Goal: Complete application form: Complete application form

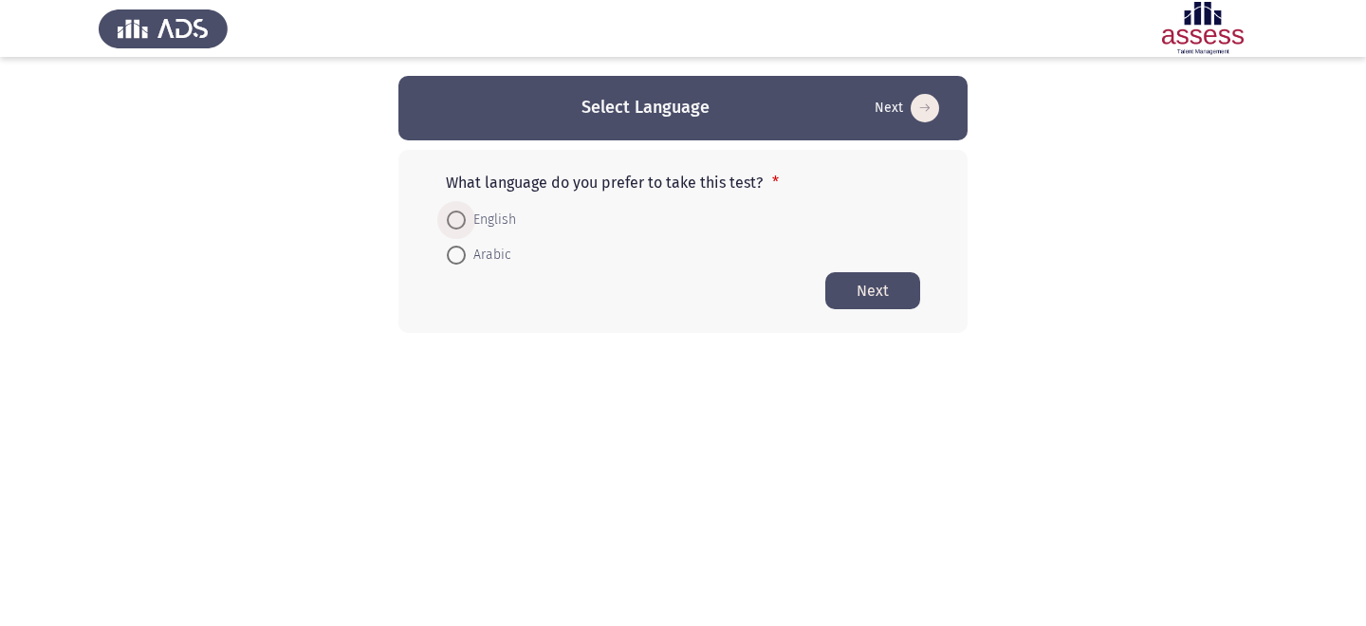
click at [476, 214] on span "English" at bounding box center [491, 220] width 50 height 23
click at [466, 214] on input "English" at bounding box center [456, 220] width 19 height 19
radio input "true"
click at [839, 275] on button "Next" at bounding box center [872, 289] width 95 height 37
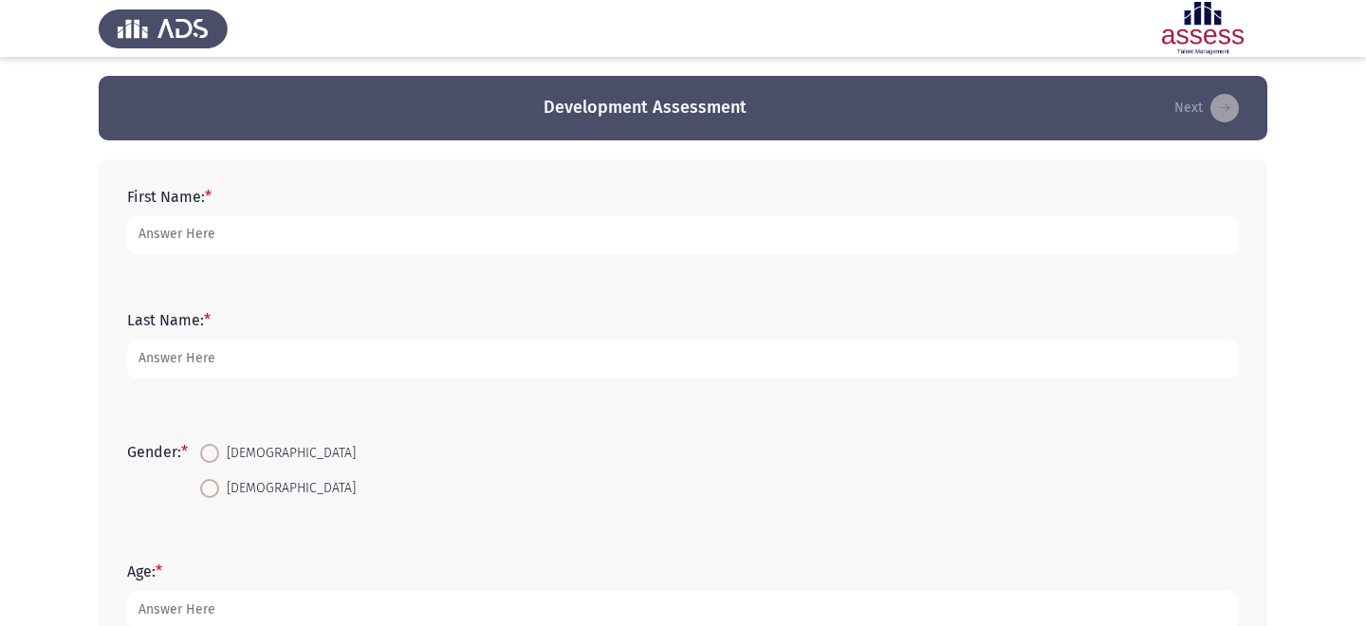
click at [728, 271] on div "First Name: *" at bounding box center [683, 220] width 1131 height 123
click at [622, 212] on form "First Name: *" at bounding box center [683, 221] width 1112 height 66
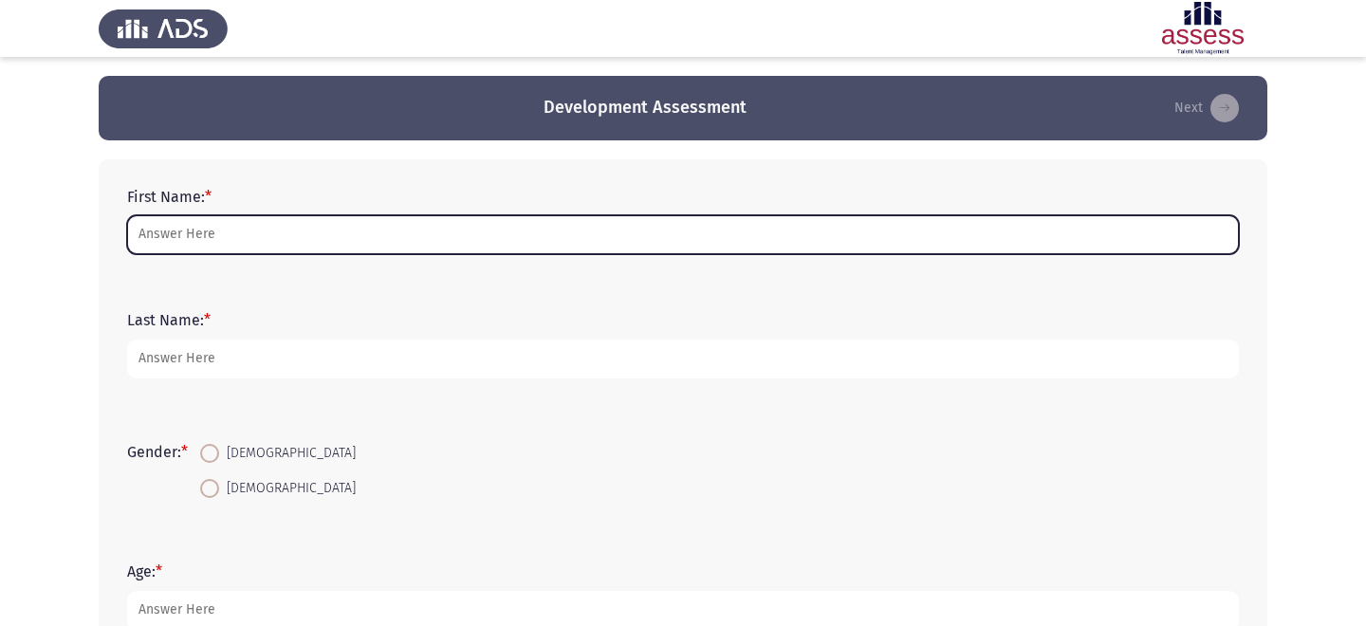
click at [617, 241] on input "First Name: *" at bounding box center [683, 234] width 1112 height 39
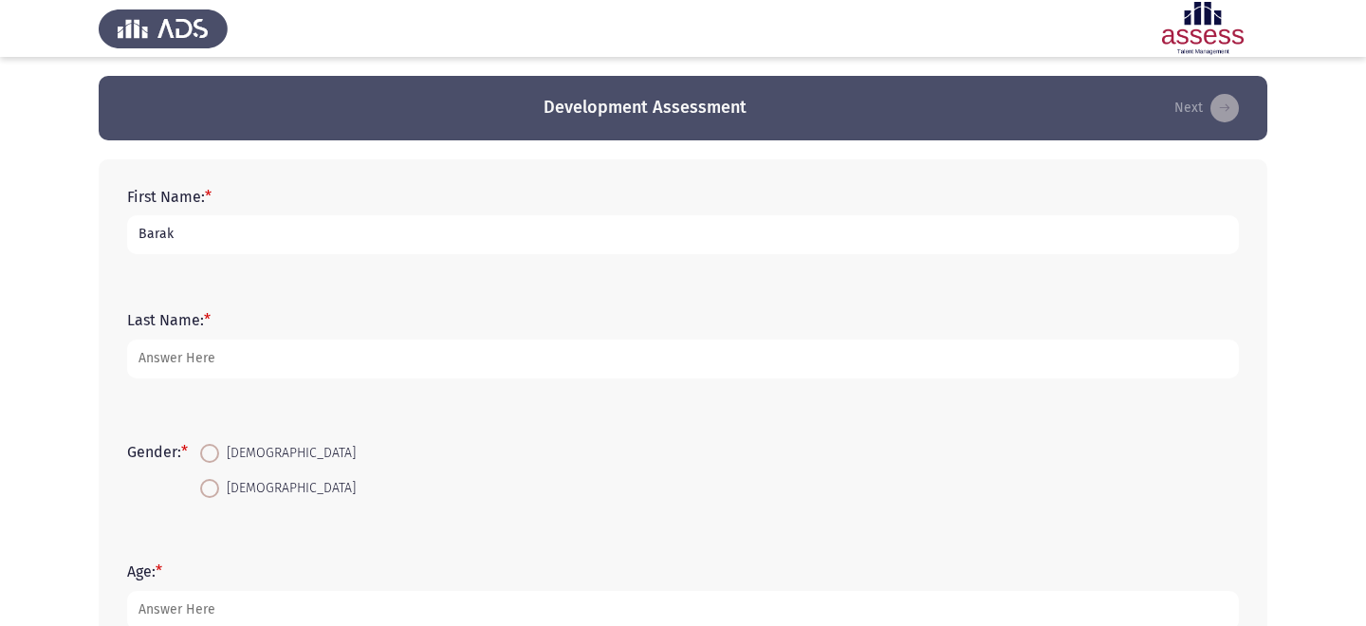
type input "Barak"
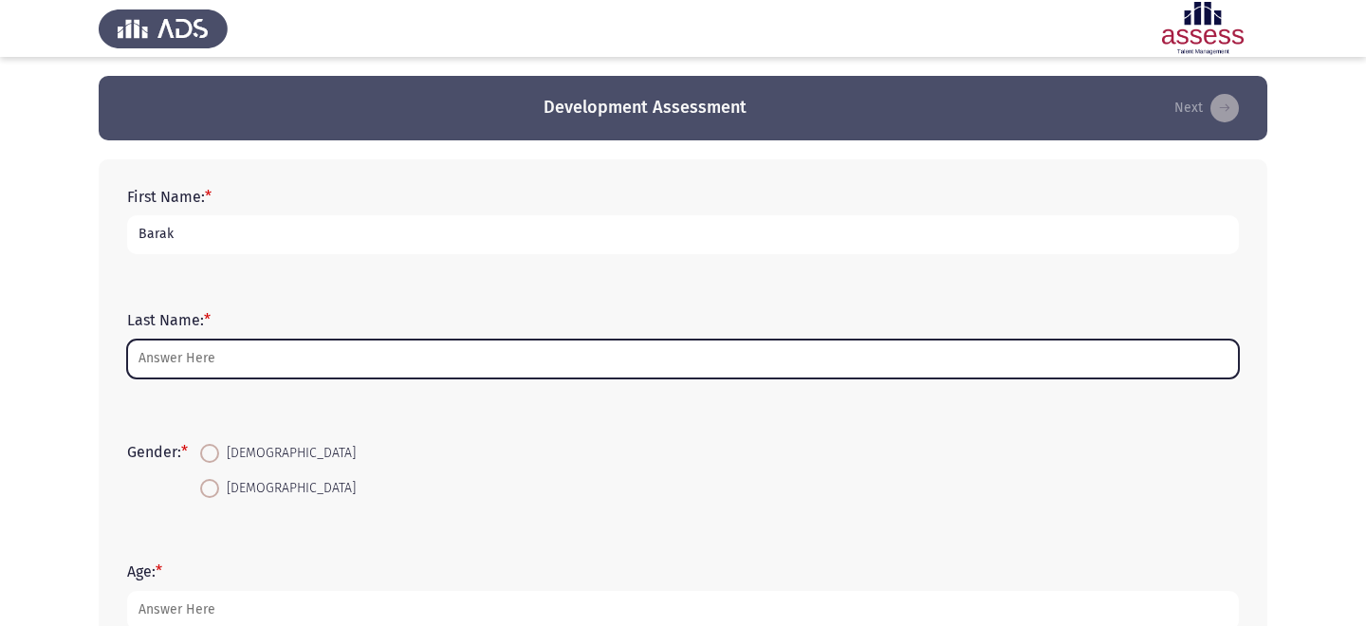
click at [200, 364] on input "Last Name: *" at bounding box center [683, 359] width 1112 height 39
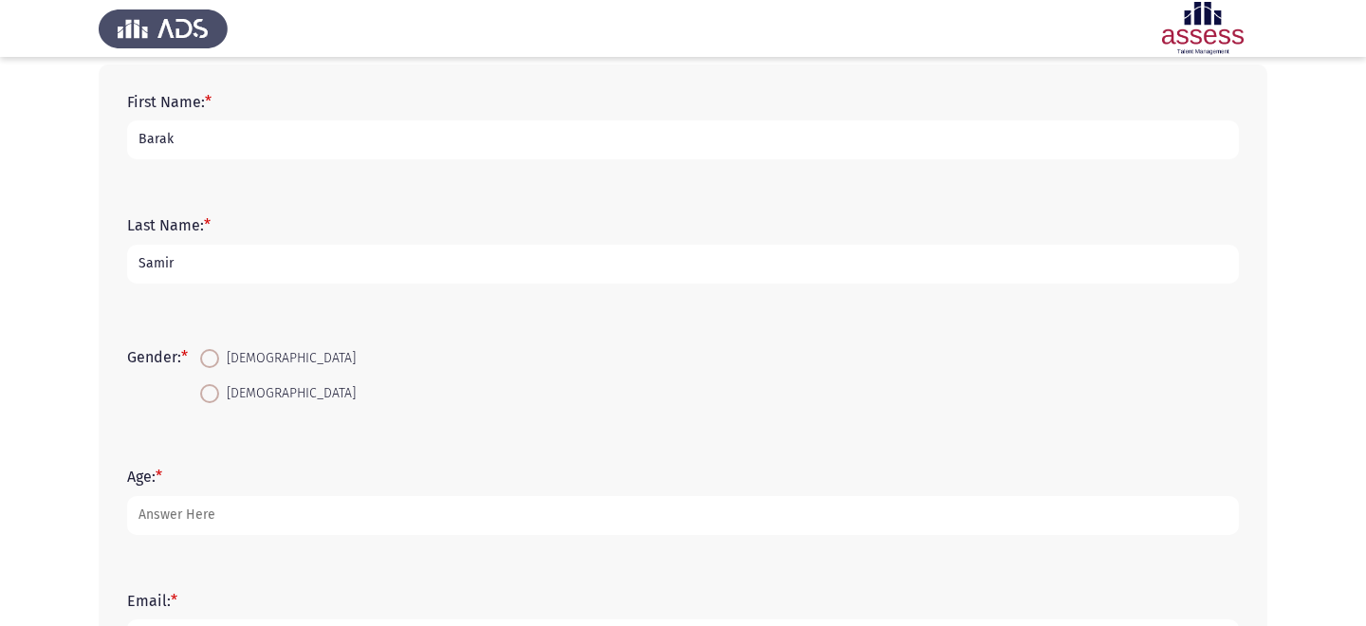
scroll to position [110, 0]
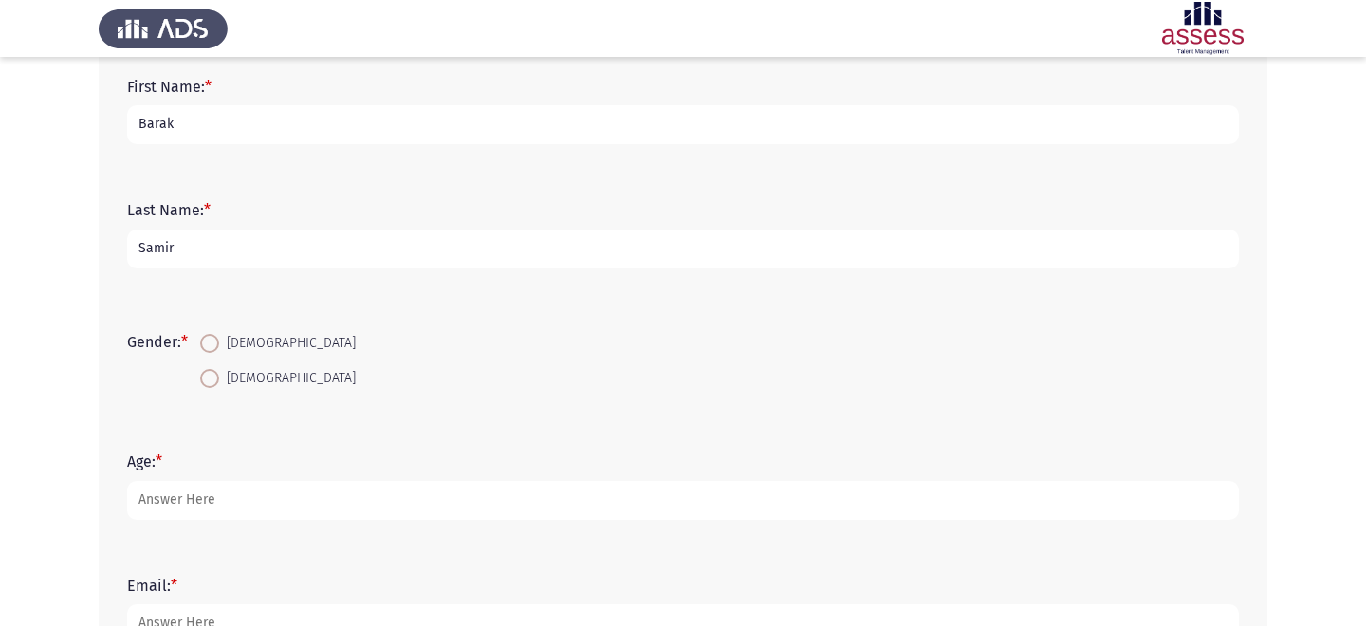
type input "Samir"
click at [213, 374] on span at bounding box center [209, 378] width 19 height 19
click at [213, 374] on input "[DEMOGRAPHIC_DATA]" at bounding box center [209, 378] width 19 height 19
radio input "true"
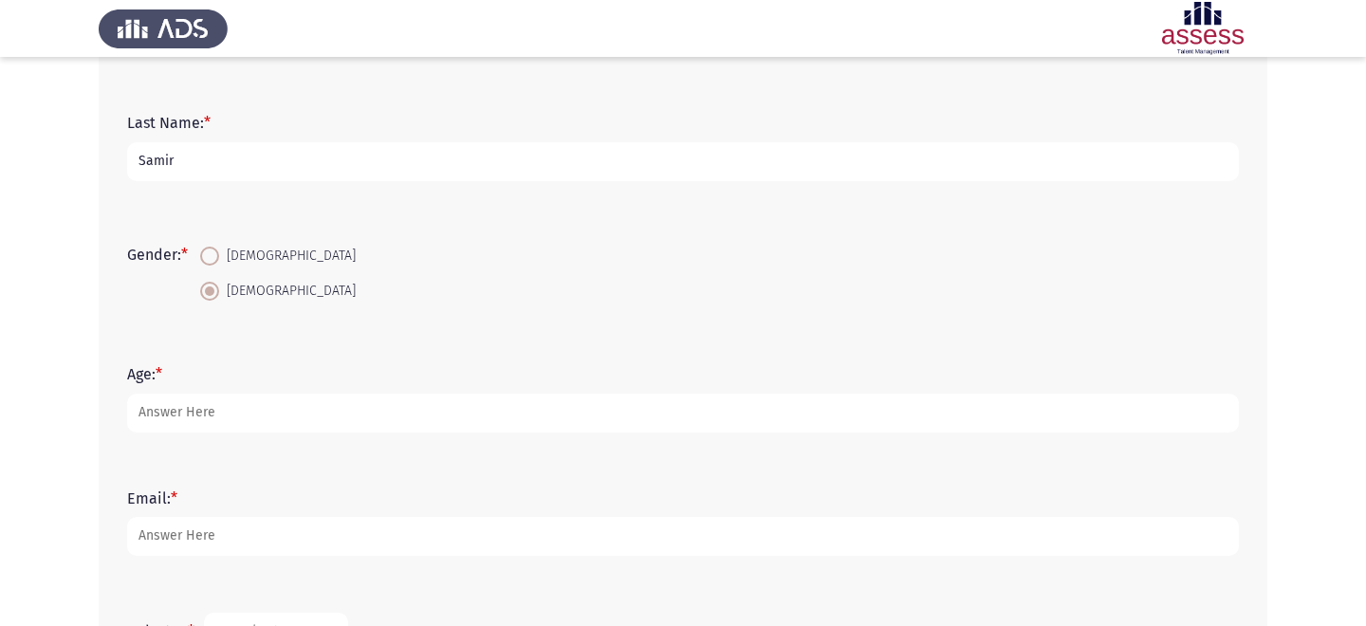
scroll to position [221, 0]
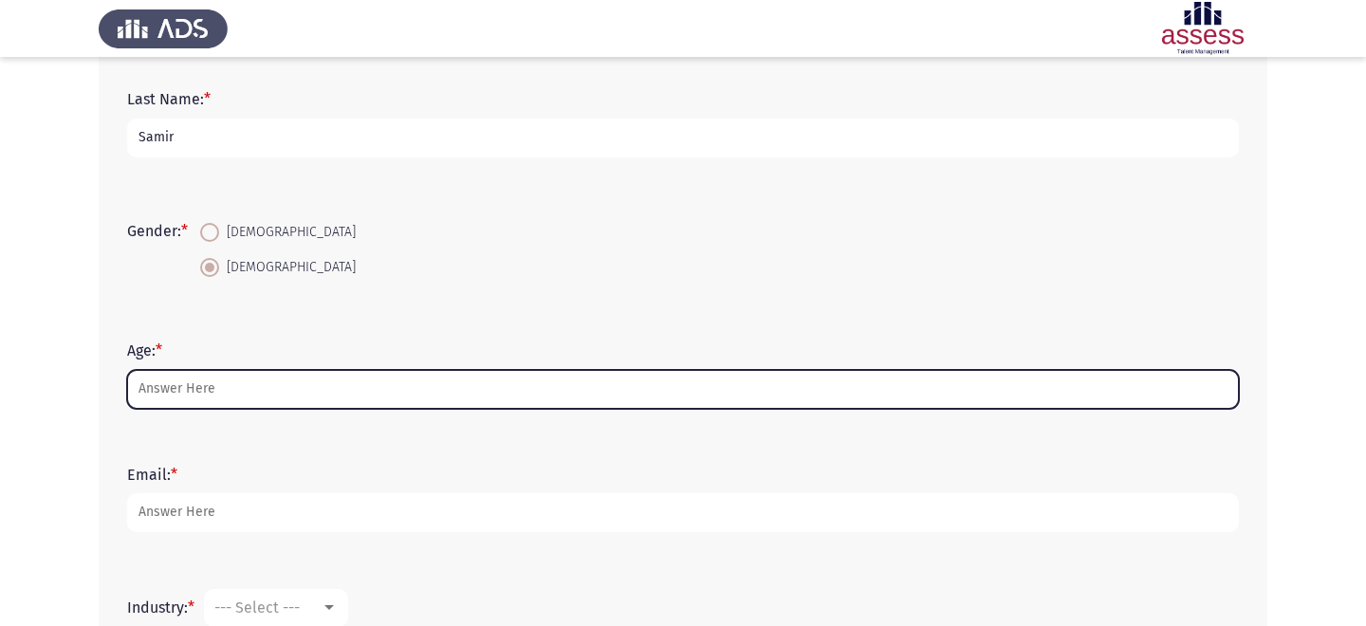
click at [213, 379] on input "Age: *" at bounding box center [683, 389] width 1112 height 39
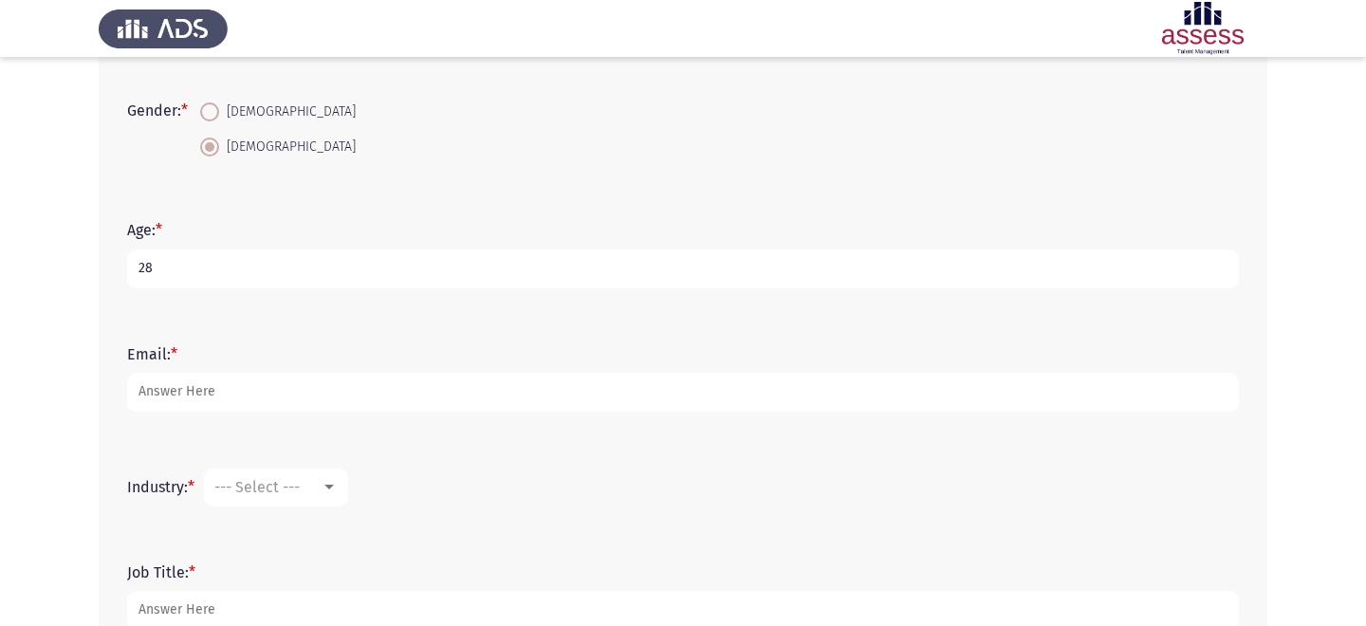
scroll to position [350, 0]
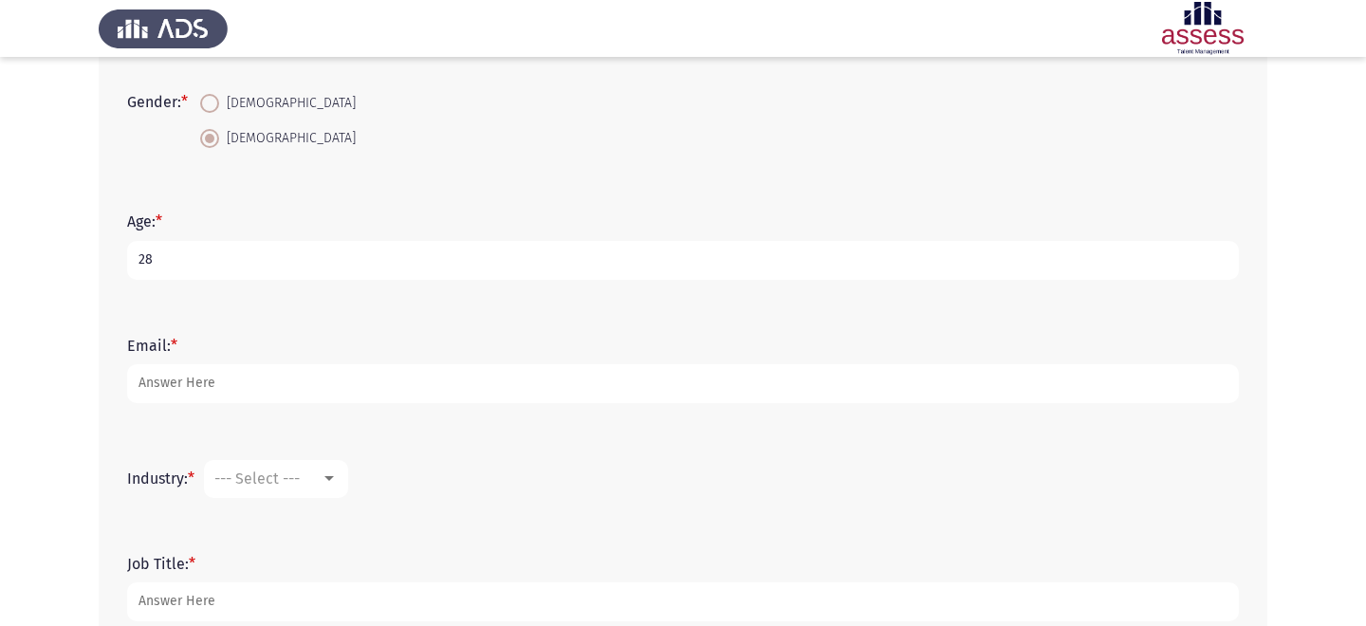
type input "28"
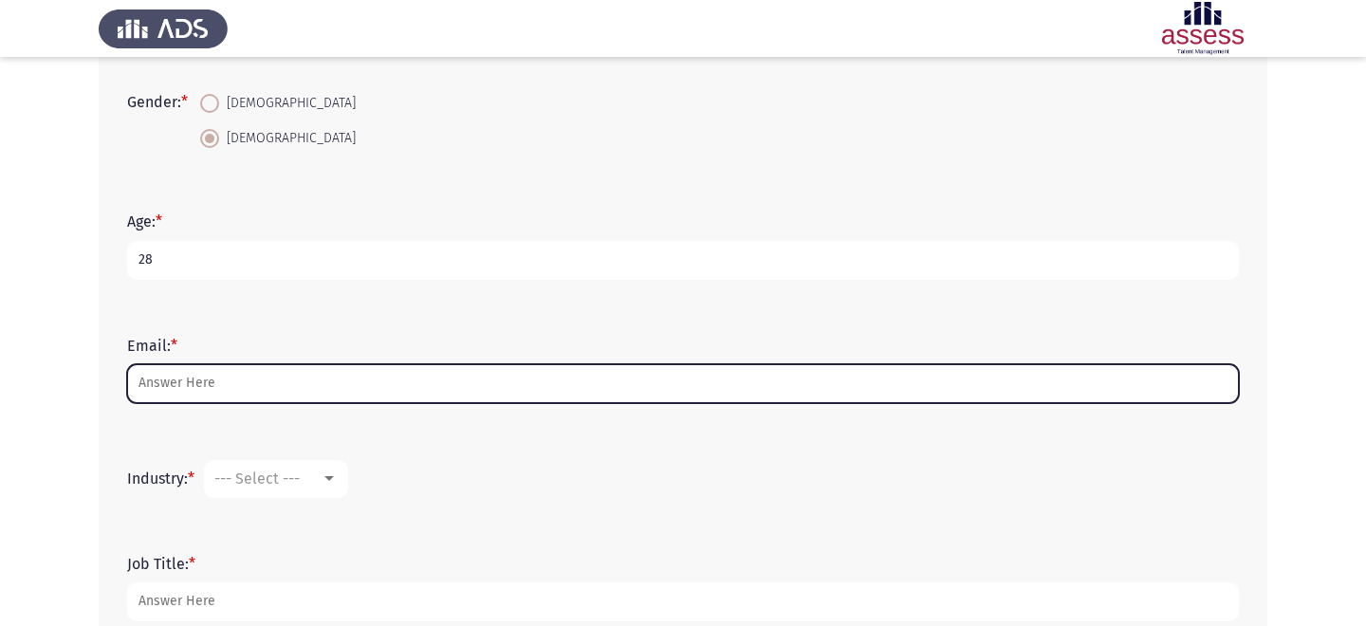
click at [219, 398] on input "Email: *" at bounding box center [683, 383] width 1112 height 39
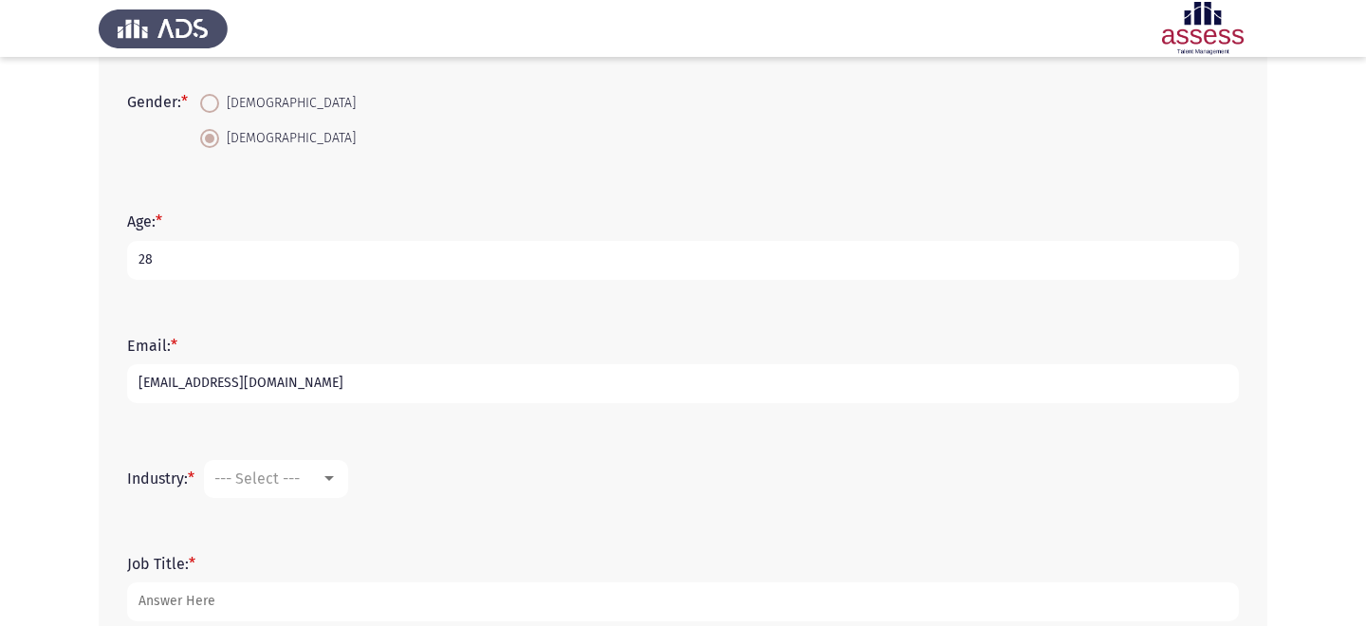
type input "[EMAIL_ADDRESS][DOMAIN_NAME]"
click at [250, 472] on span "--- Select ---" at bounding box center [256, 478] width 85 height 18
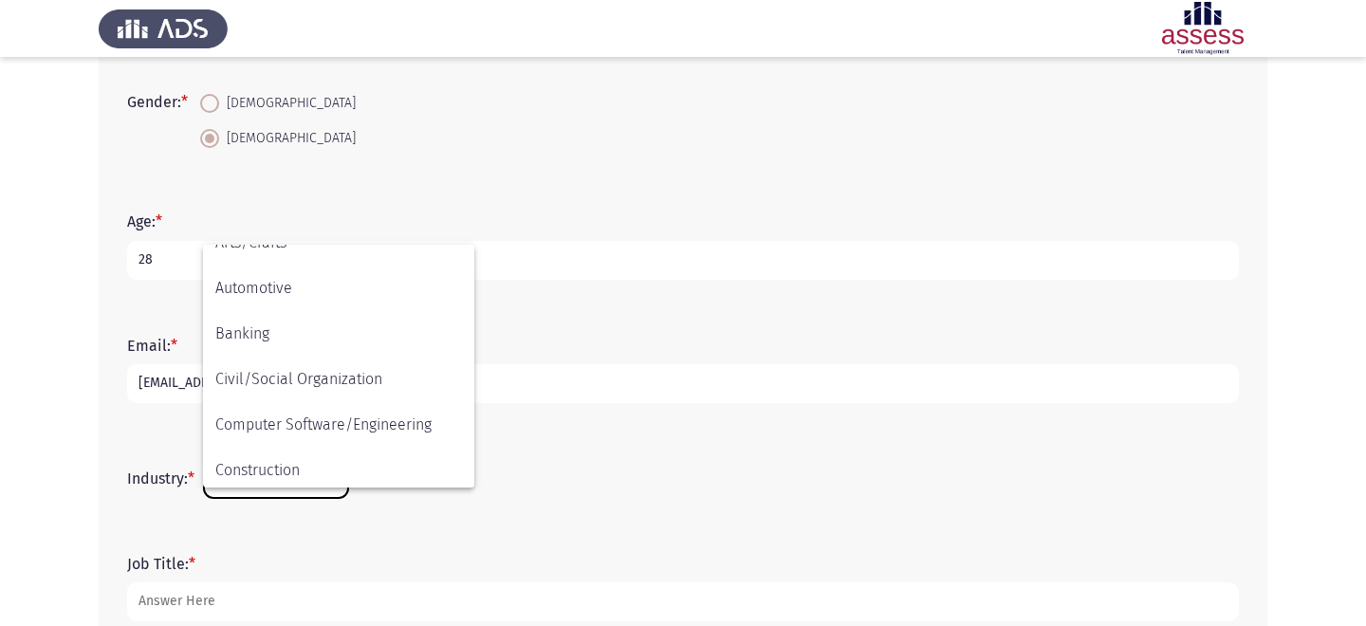
scroll to position [146, 0]
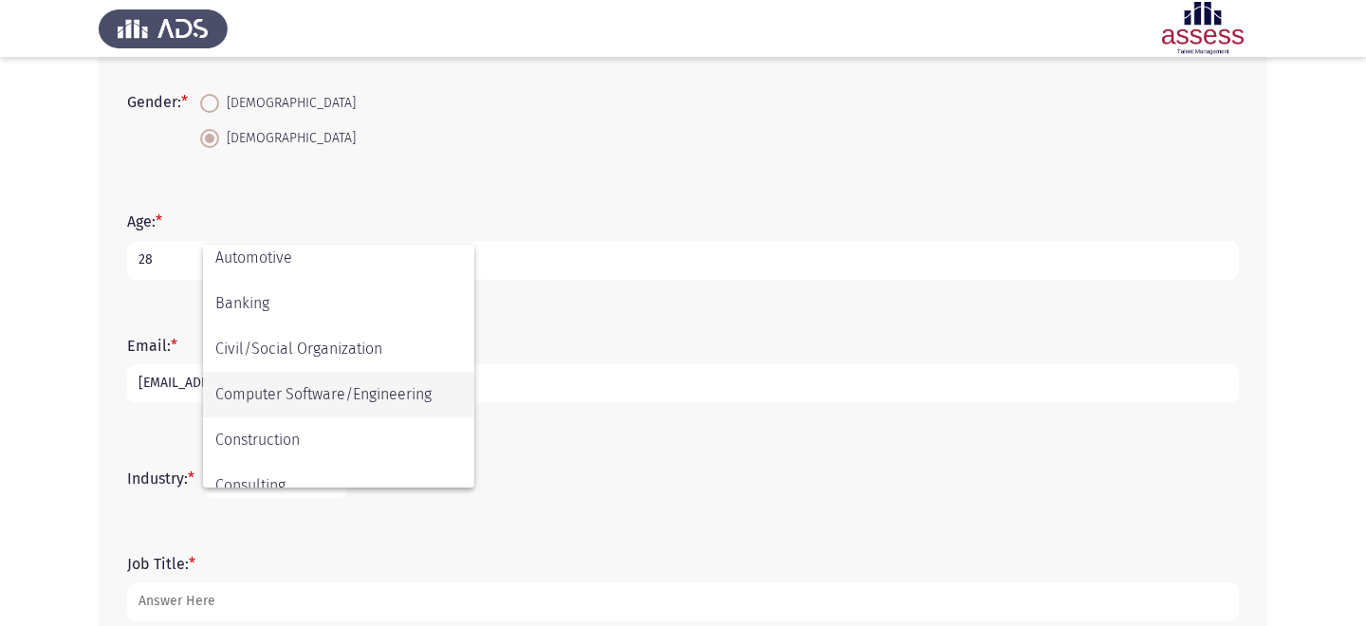
click at [291, 390] on span "Computer Software/Engineering" at bounding box center [338, 395] width 247 height 46
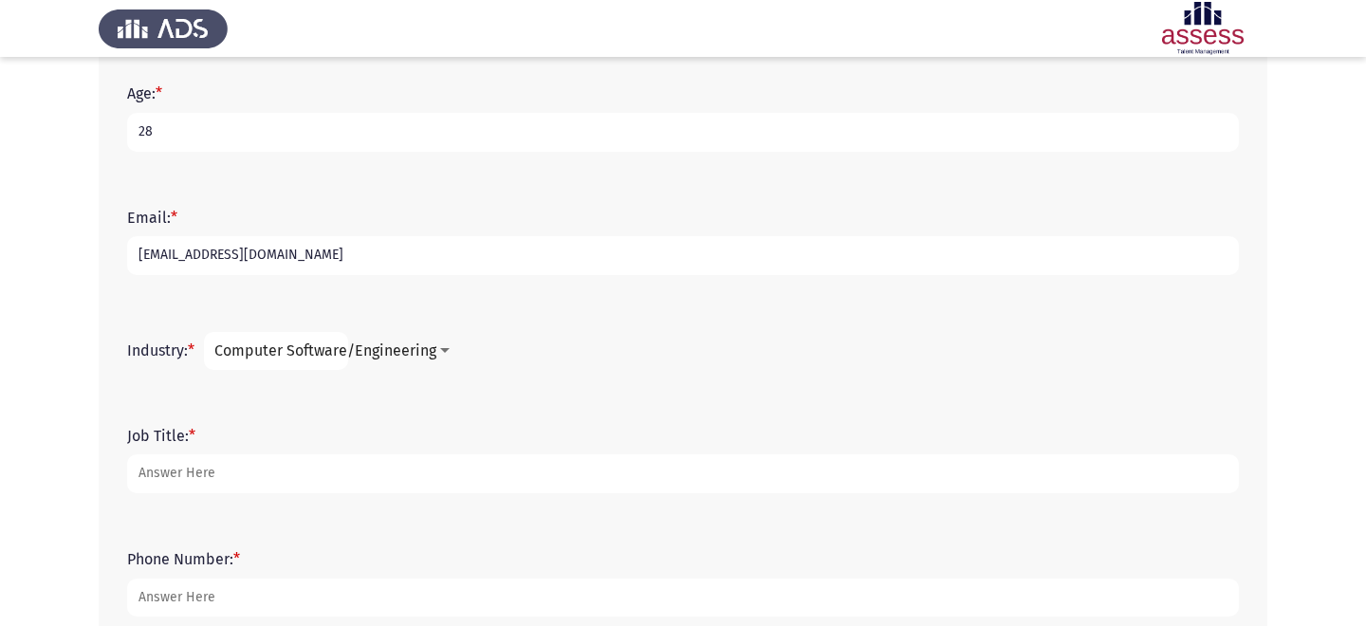
scroll to position [549, 0]
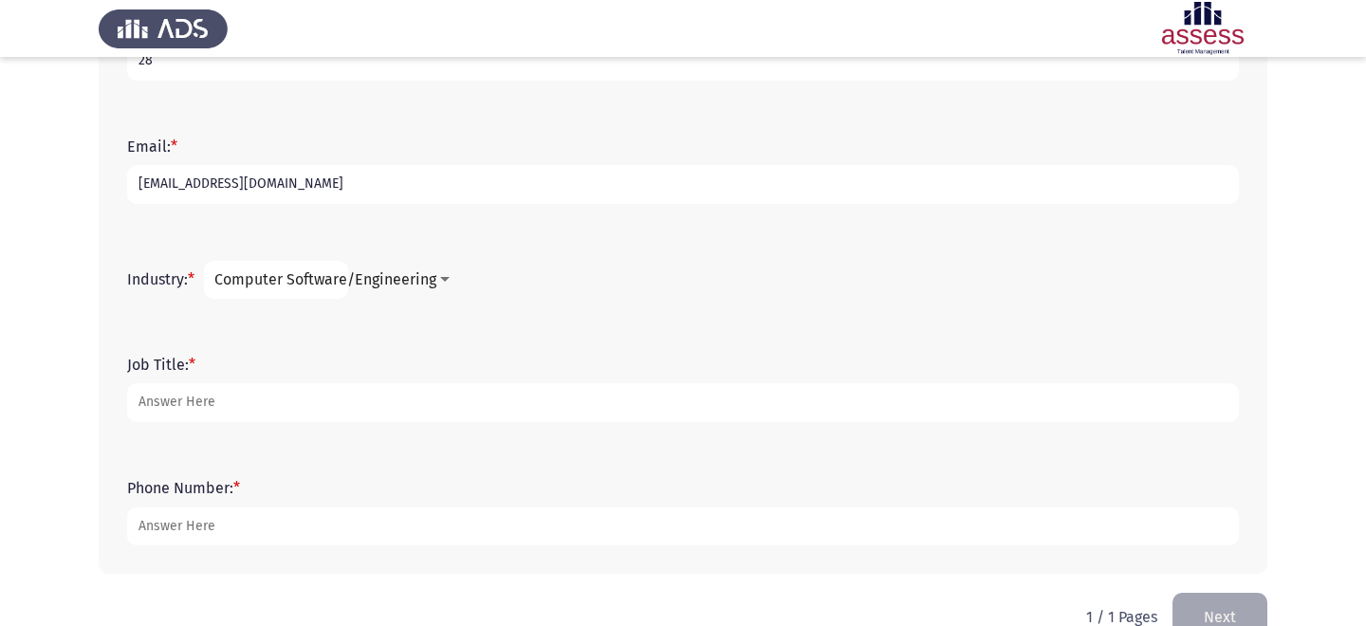
click at [393, 422] on div "Job Title: *" at bounding box center [683, 388] width 1131 height 85
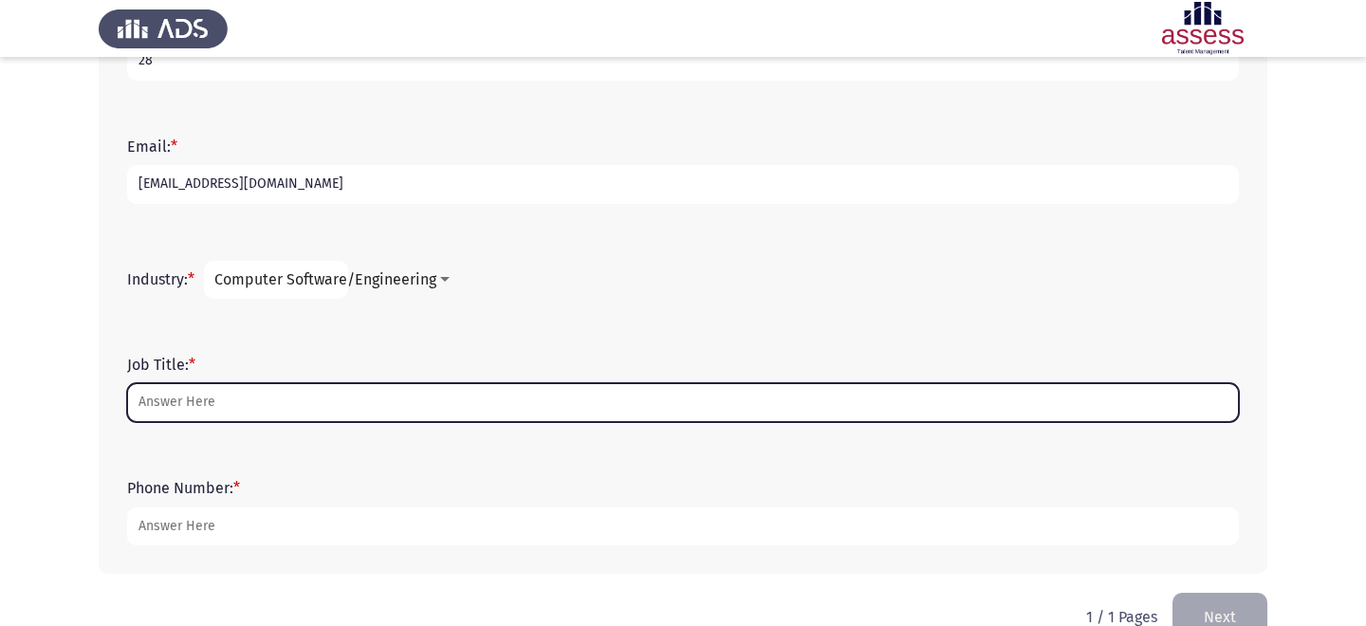
click at [364, 411] on input "Job Title: *" at bounding box center [683, 402] width 1112 height 39
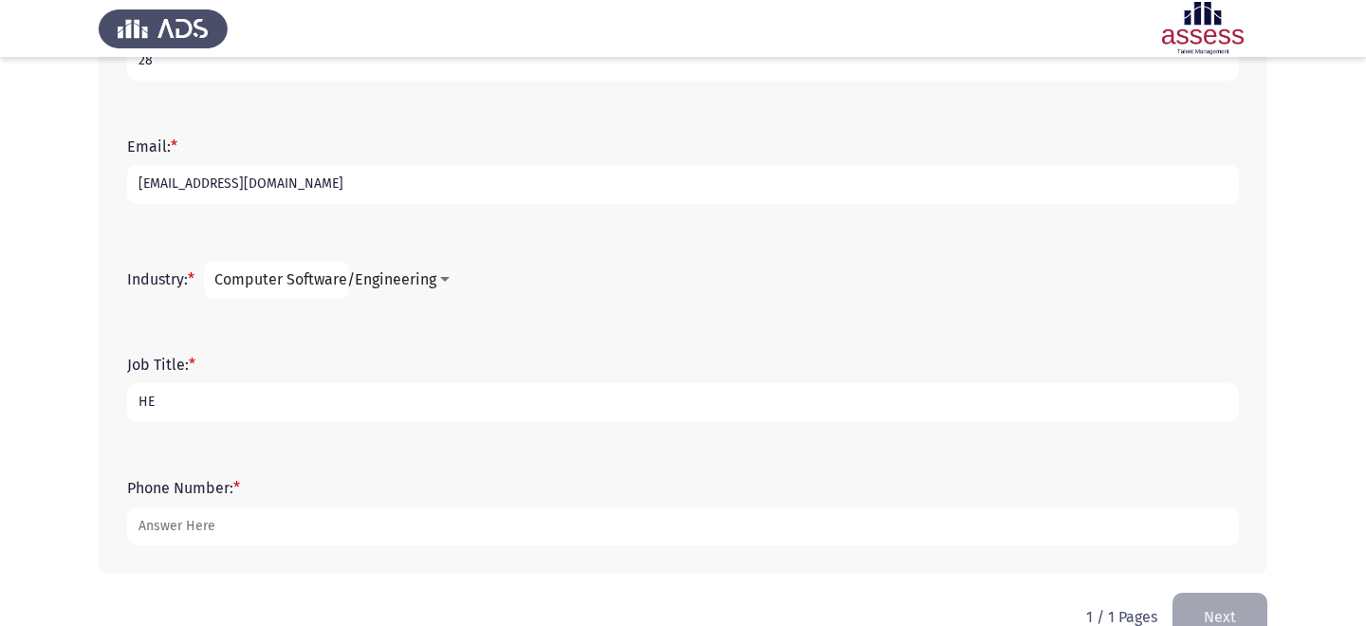
type input "H"
type input "="
type input "Product Head"
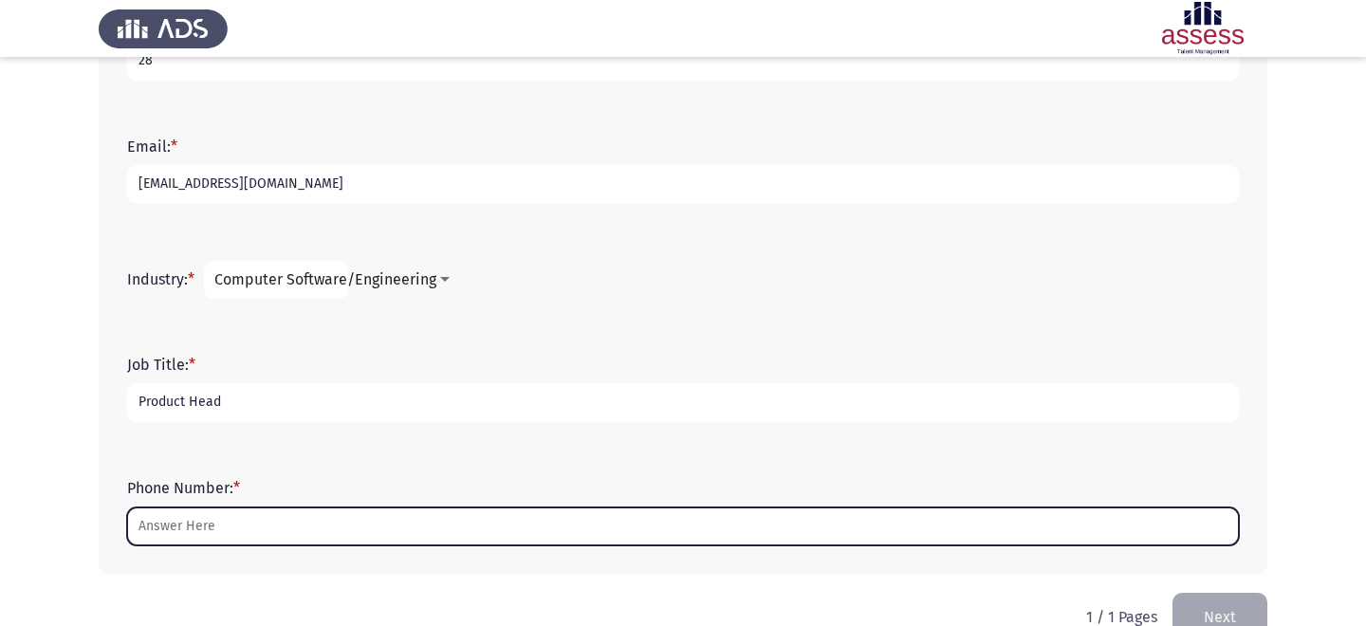
click at [391, 526] on input "Phone Number: *" at bounding box center [683, 526] width 1112 height 39
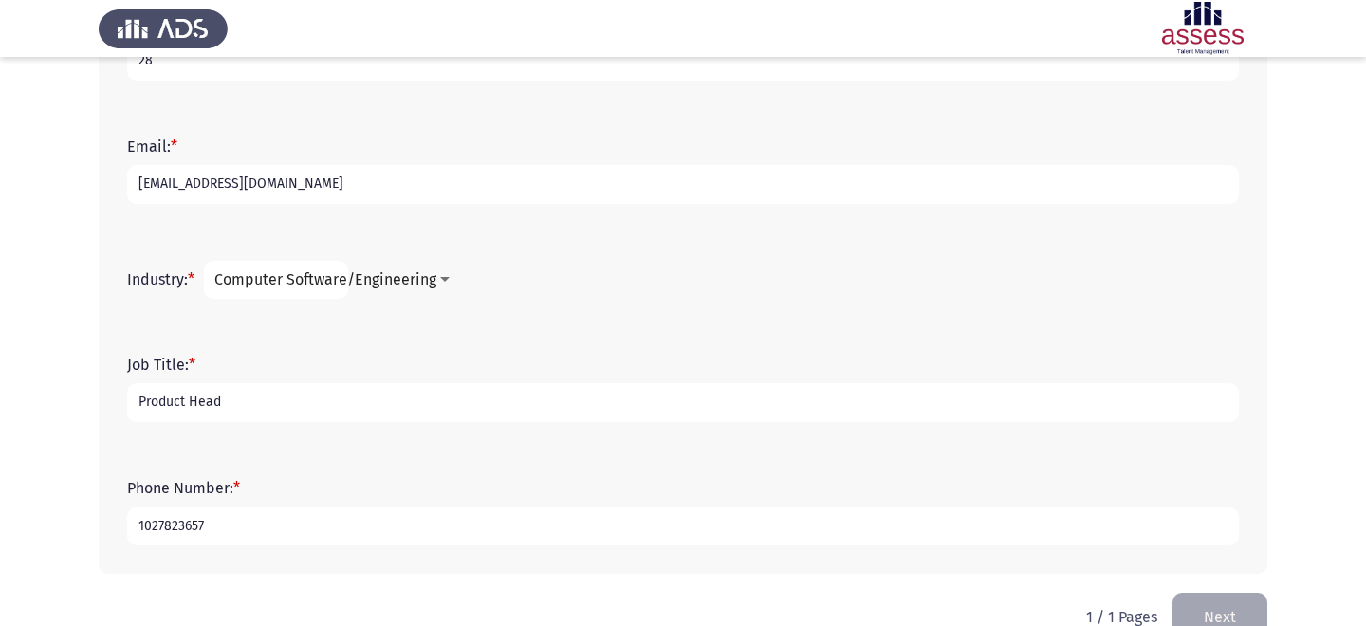
scroll to position [592, 0]
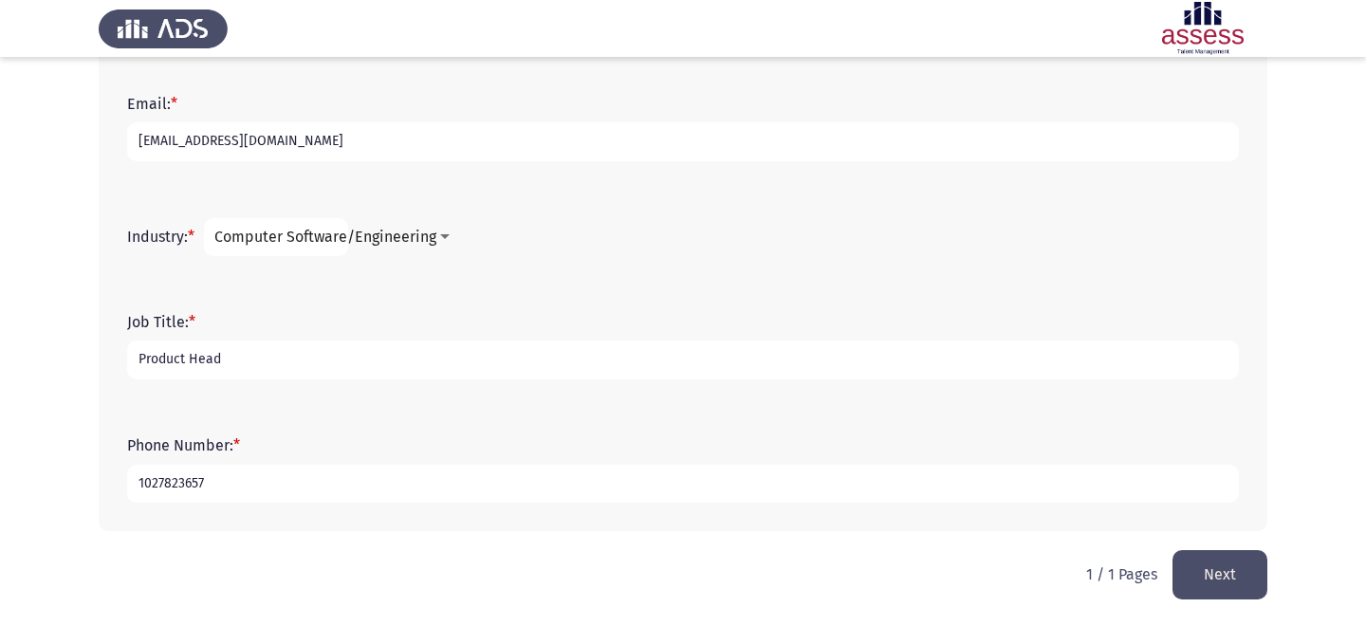
type input "1027823657"
click at [1222, 581] on button "Next" at bounding box center [1219, 574] width 95 height 48
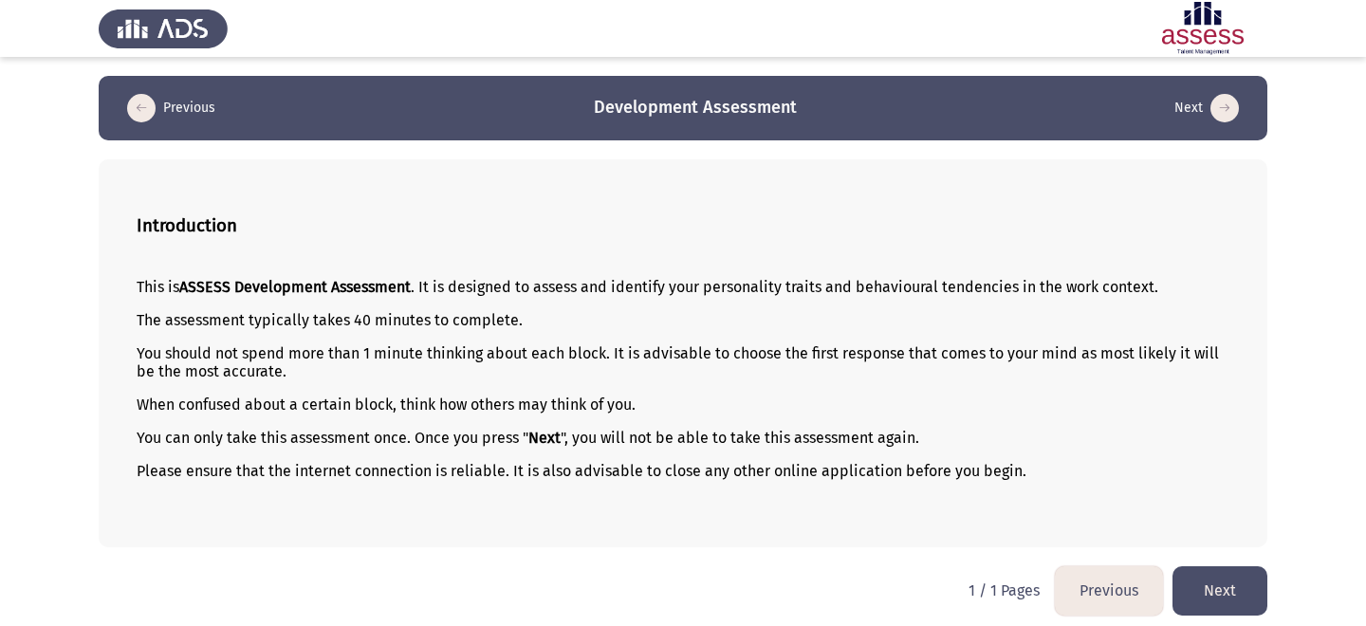
scroll to position [9, 0]
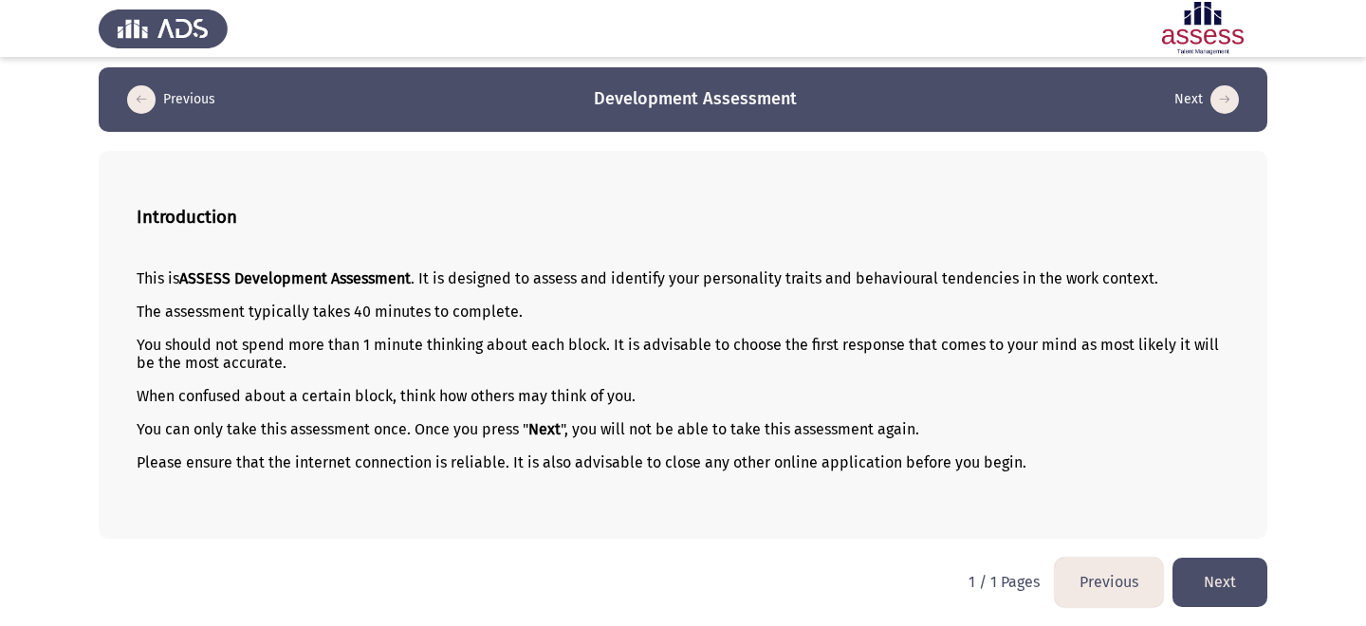
click at [1231, 598] on button "Next" at bounding box center [1219, 582] width 95 height 48
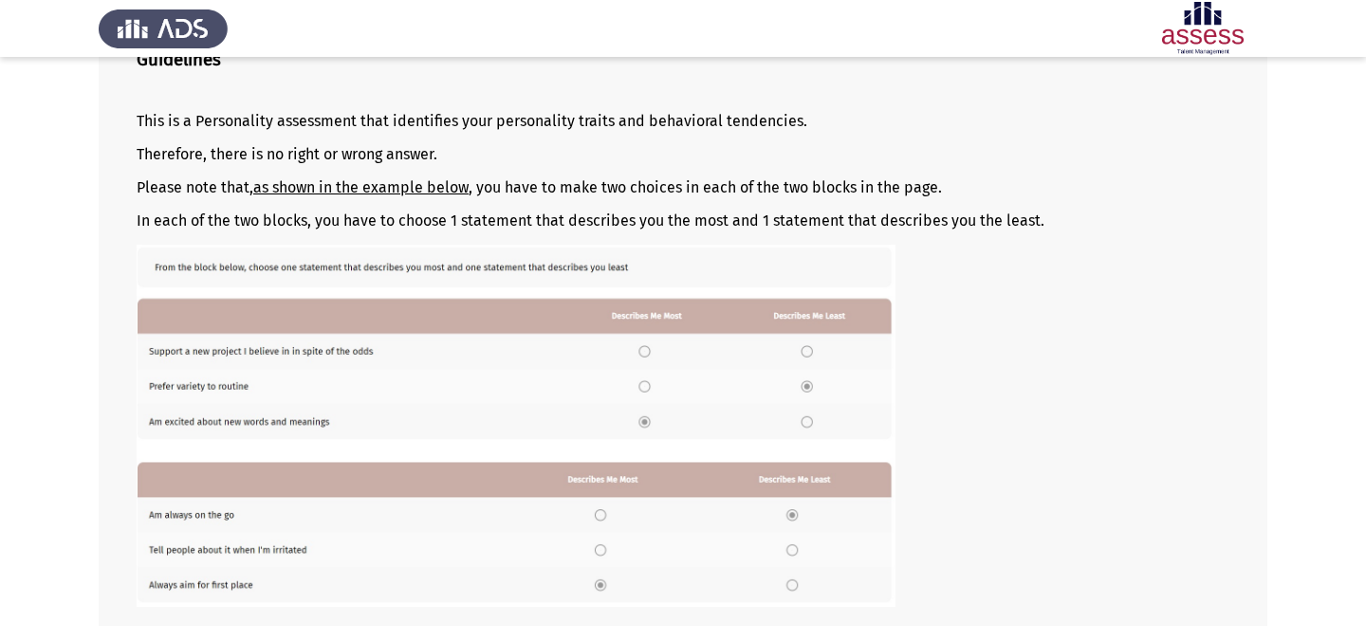
scroll to position [304, 0]
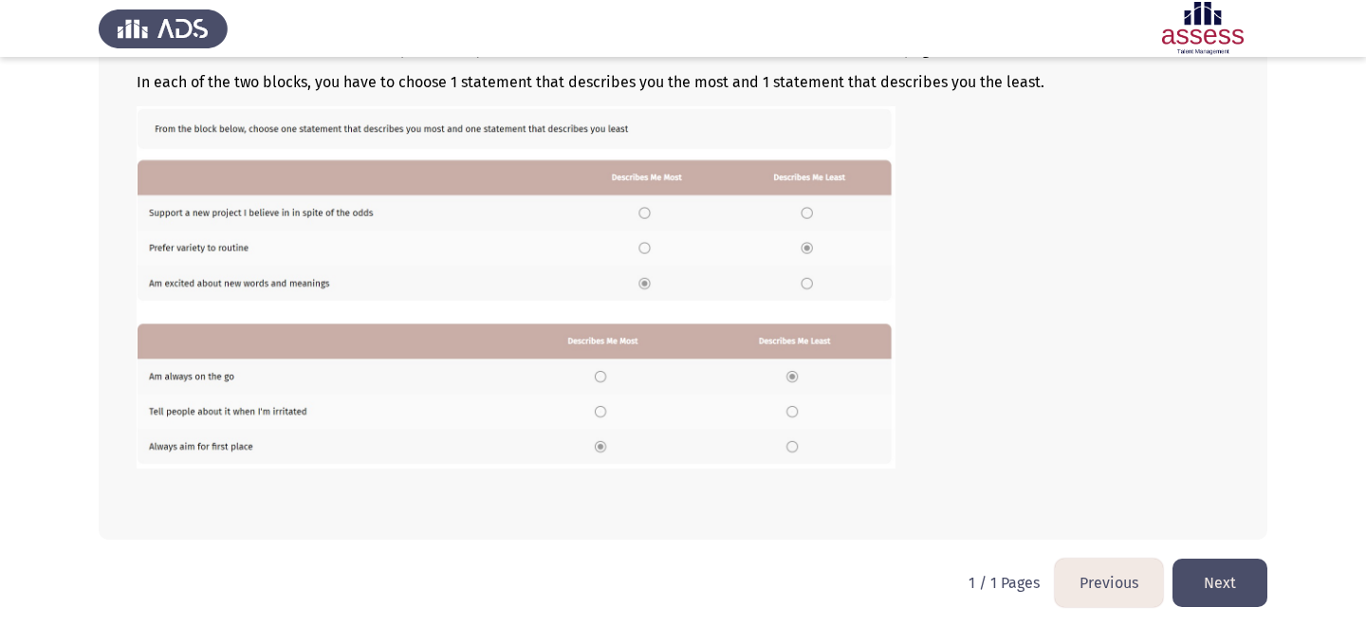
click at [1243, 588] on button "Next" at bounding box center [1219, 583] width 95 height 48
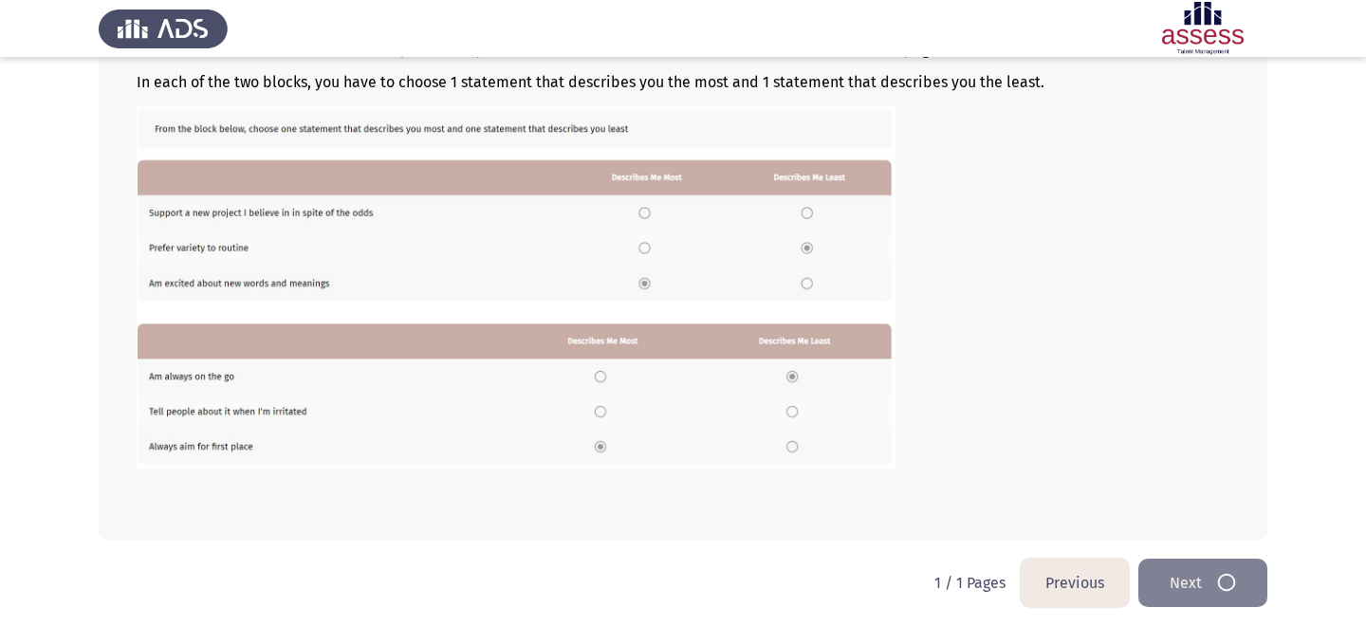
scroll to position [0, 0]
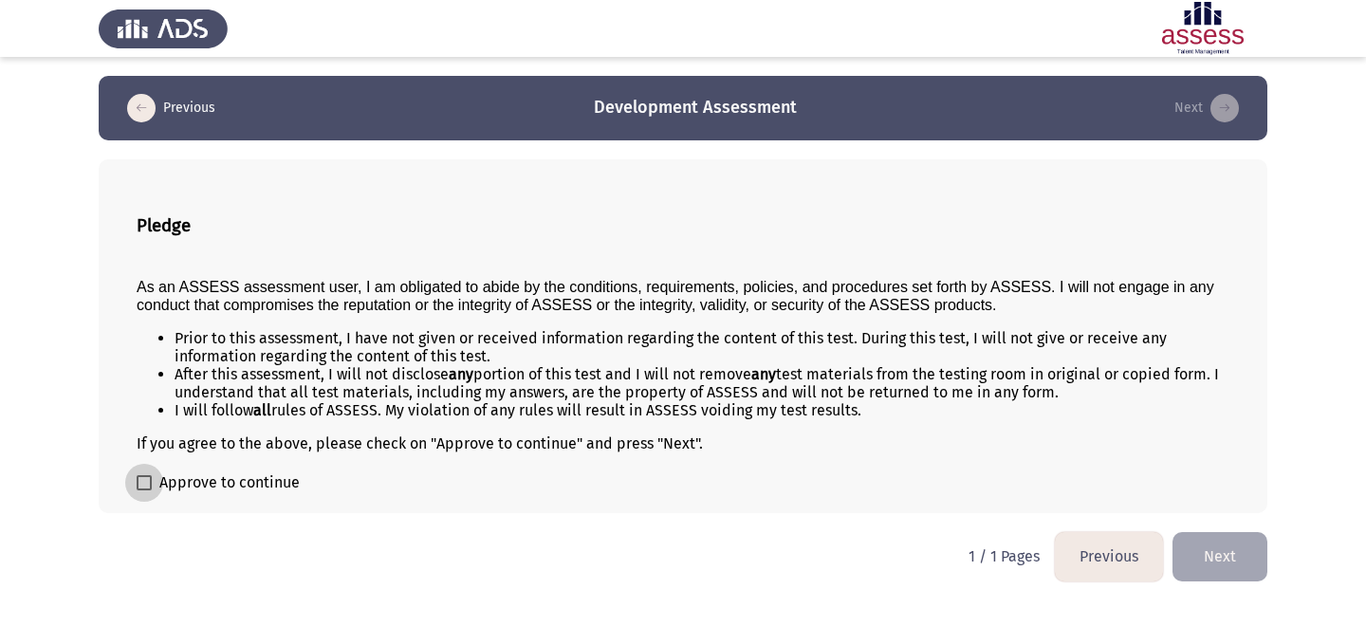
click at [233, 481] on span "Approve to continue" at bounding box center [229, 482] width 140 height 23
click at [144, 490] on input "Approve to continue" at bounding box center [143, 490] width 1 height 1
checkbox input "true"
click at [1222, 548] on button "Next" at bounding box center [1219, 556] width 95 height 48
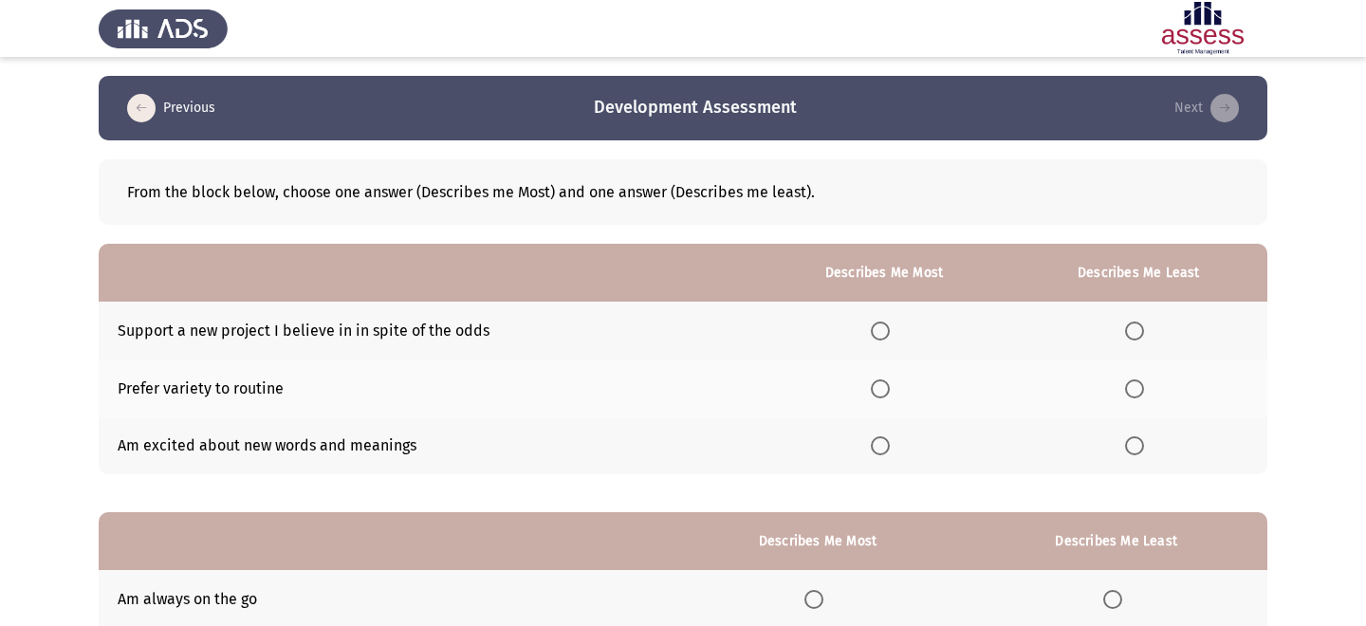
click at [884, 322] on span "Select an option" at bounding box center [880, 331] width 19 height 19
click at [884, 322] on input "Select an option" at bounding box center [880, 331] width 19 height 19
click at [1132, 439] on span "Select an option" at bounding box center [1134, 445] width 19 height 19
click at [1132, 439] on input "Select an option" at bounding box center [1134, 445] width 19 height 19
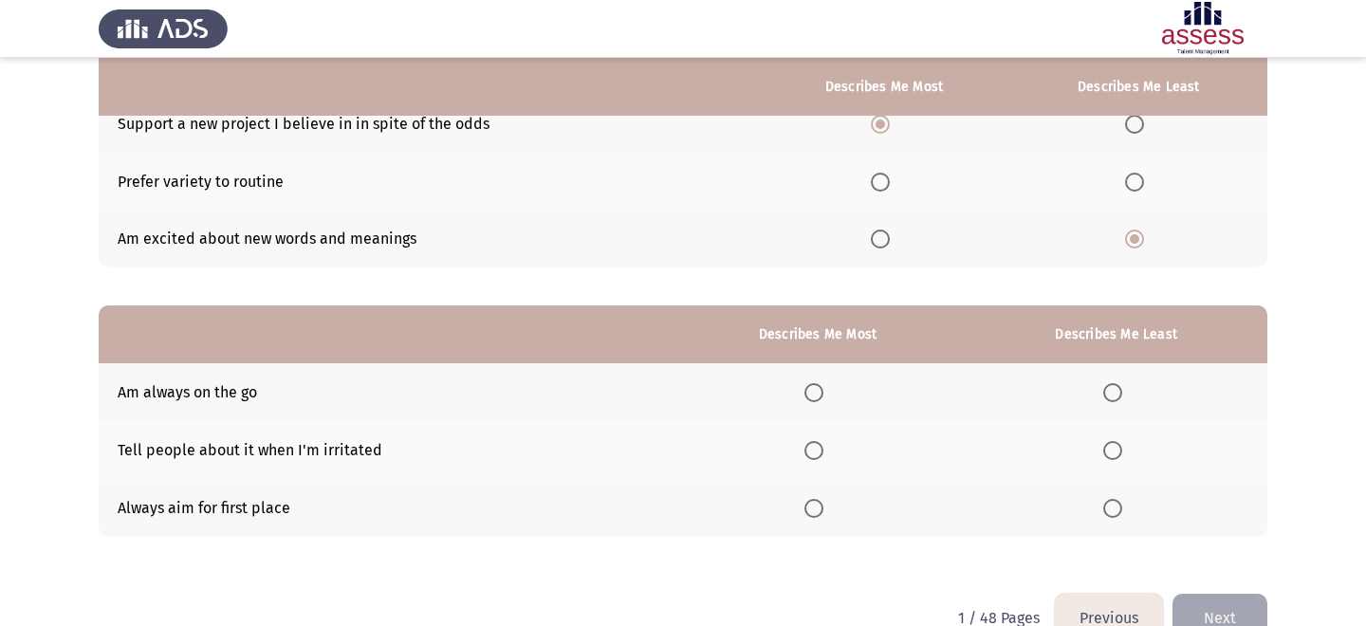
scroll to position [208, 0]
click at [819, 501] on span "Select an option" at bounding box center [813, 507] width 19 height 19
click at [819, 501] on input "Select an option" at bounding box center [813, 507] width 19 height 19
click at [1119, 382] on span "Select an option" at bounding box center [1112, 391] width 19 height 19
click at [1119, 382] on input "Select an option" at bounding box center [1112, 391] width 19 height 19
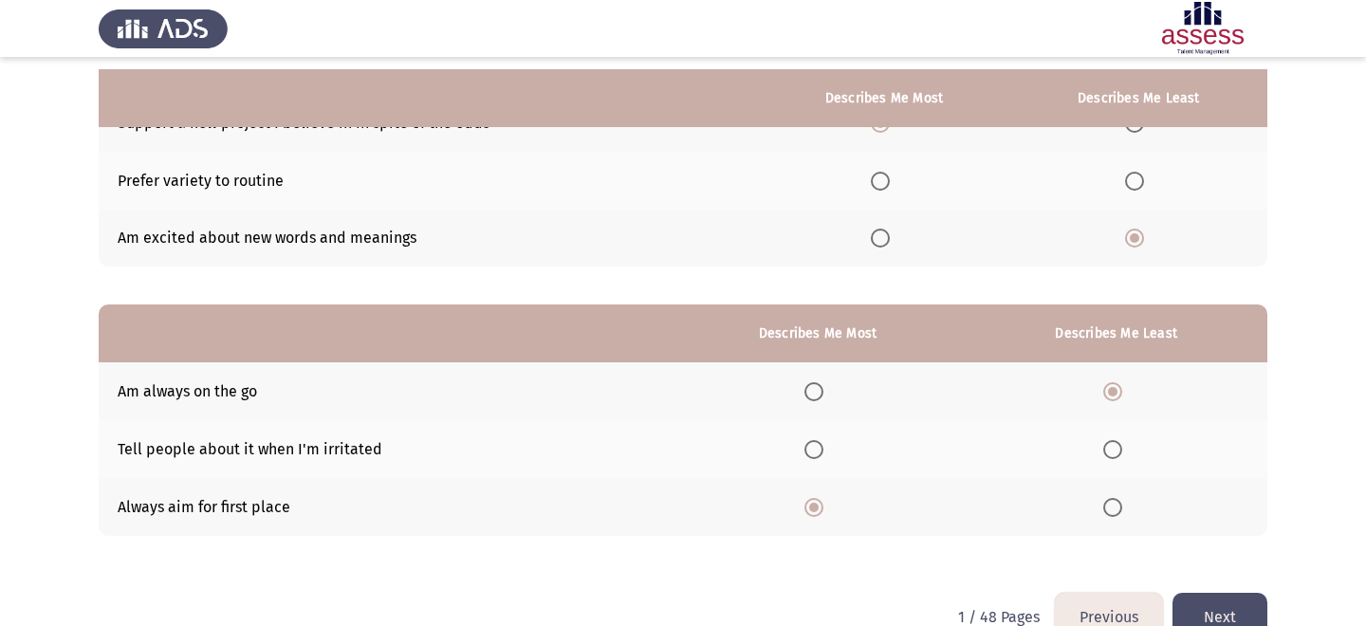
scroll to position [249, 0]
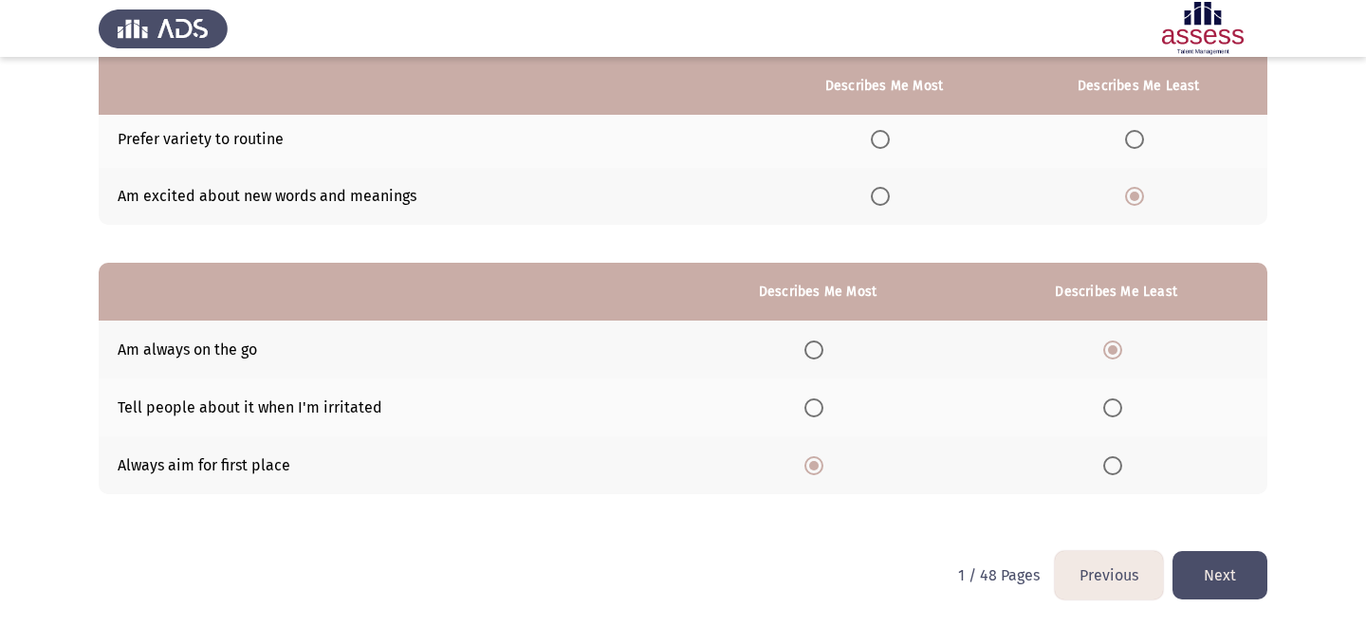
click at [1217, 565] on button "Next" at bounding box center [1219, 575] width 95 height 48
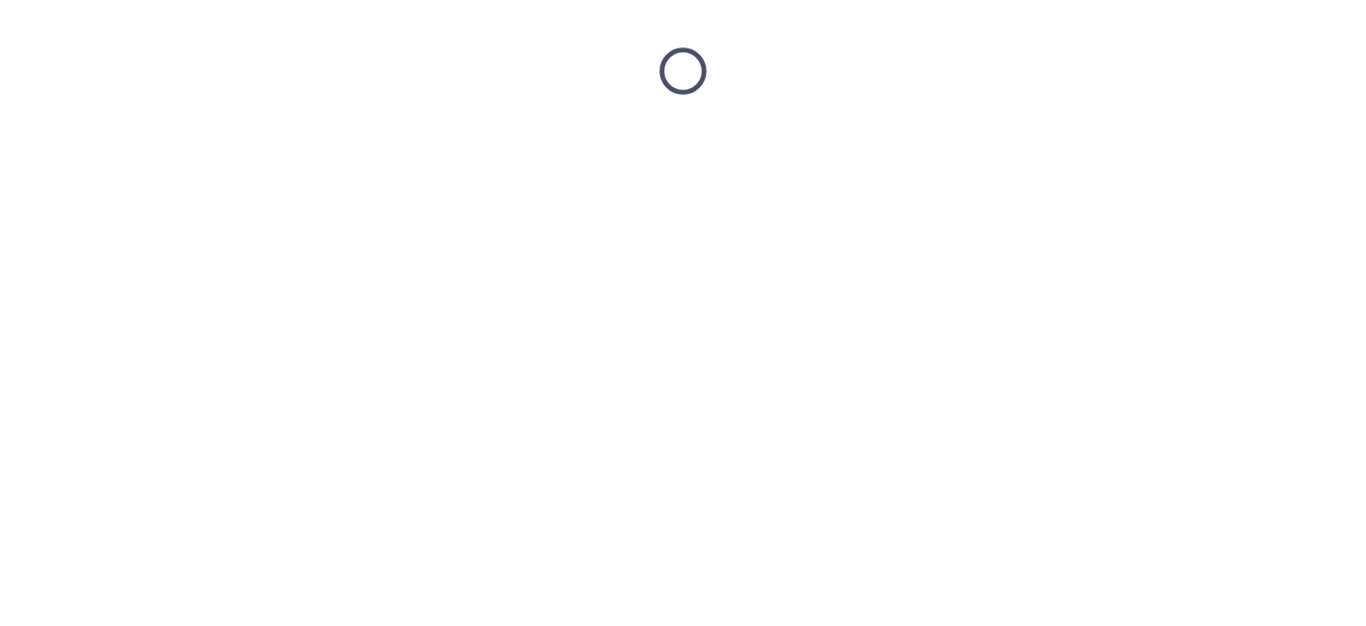
scroll to position [0, 0]
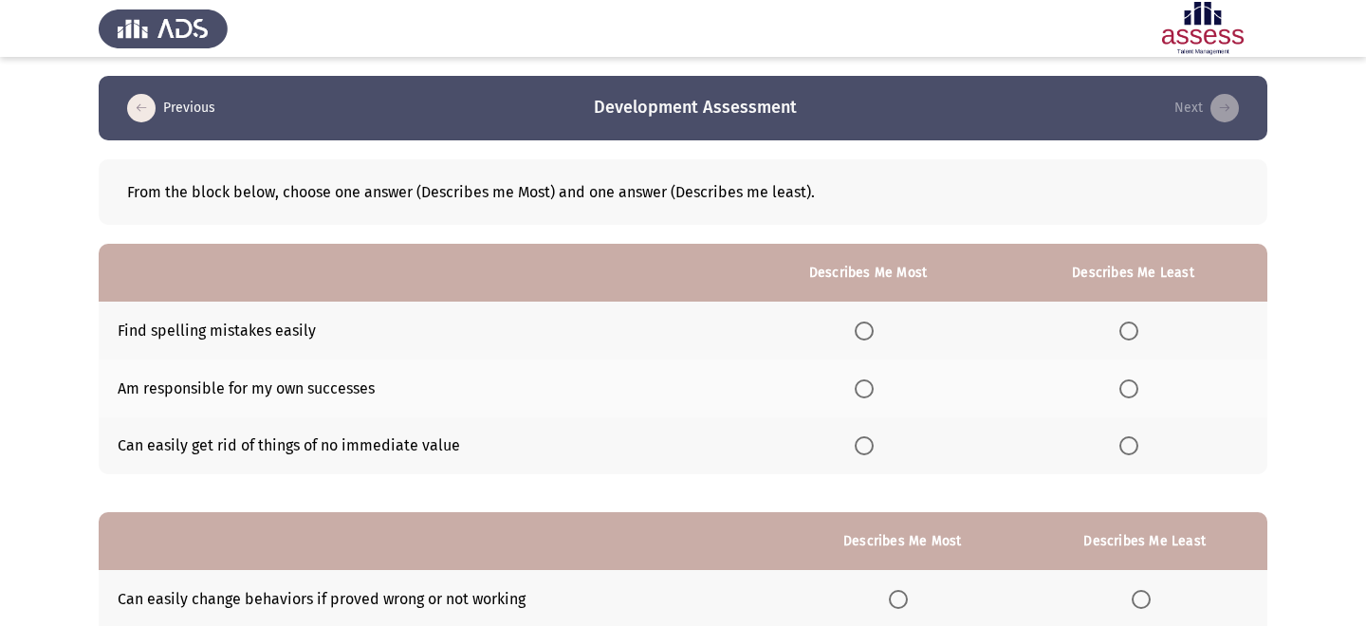
click at [1135, 328] on span "Select an option" at bounding box center [1128, 331] width 19 height 19
click at [1135, 328] on input "Select an option" at bounding box center [1128, 331] width 19 height 19
click at [872, 449] on span "Select an option" at bounding box center [864, 445] width 19 height 19
click at [872, 449] on input "Select an option" at bounding box center [864, 445] width 19 height 19
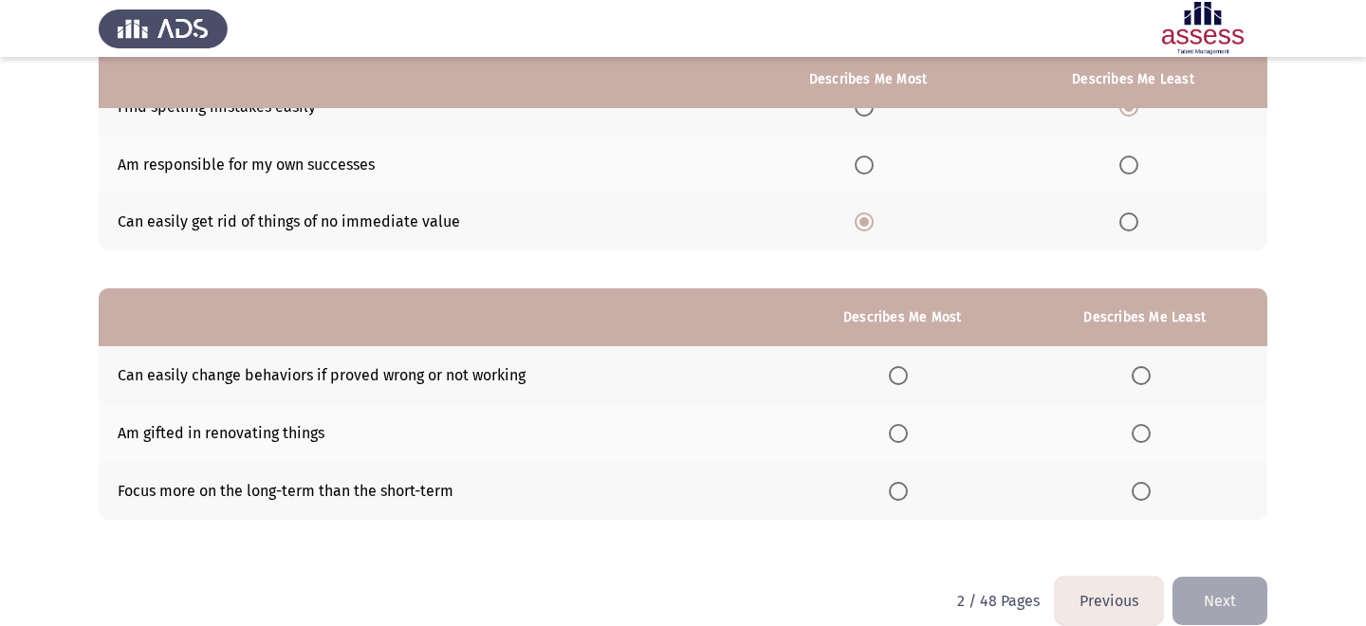
scroll to position [249, 0]
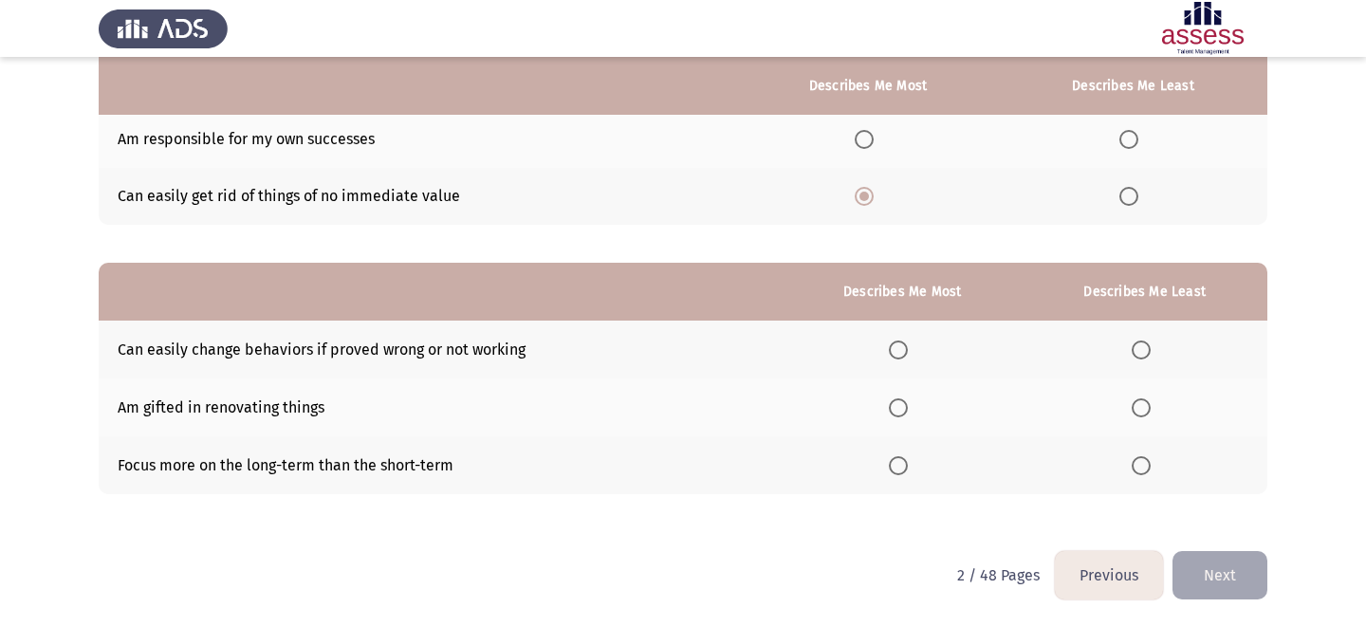
click at [901, 469] on span "Select an option" at bounding box center [898, 465] width 19 height 19
click at [901, 469] on input "Select an option" at bounding box center [898, 465] width 19 height 19
click at [1134, 425] on th at bounding box center [1144, 407] width 246 height 58
click at [1134, 405] on span "Select an option" at bounding box center [1141, 407] width 19 height 19
click at [1134, 405] on input "Select an option" at bounding box center [1141, 407] width 19 height 19
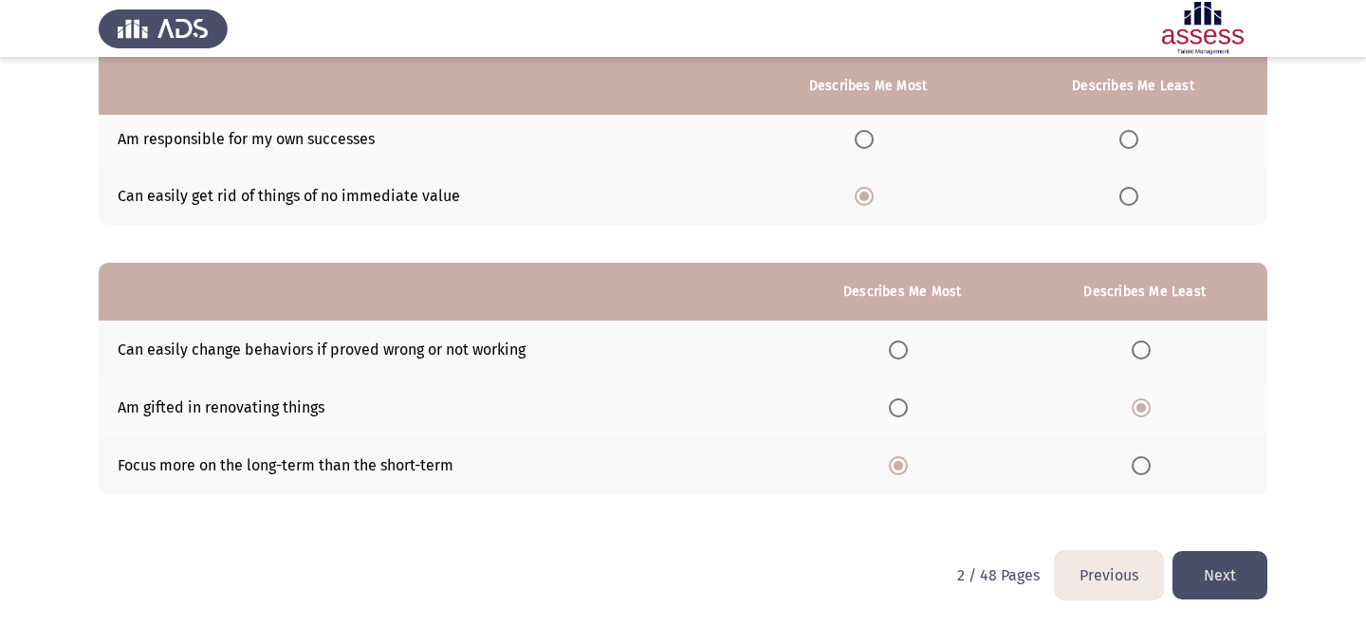
click at [1205, 565] on button "Next" at bounding box center [1219, 575] width 95 height 48
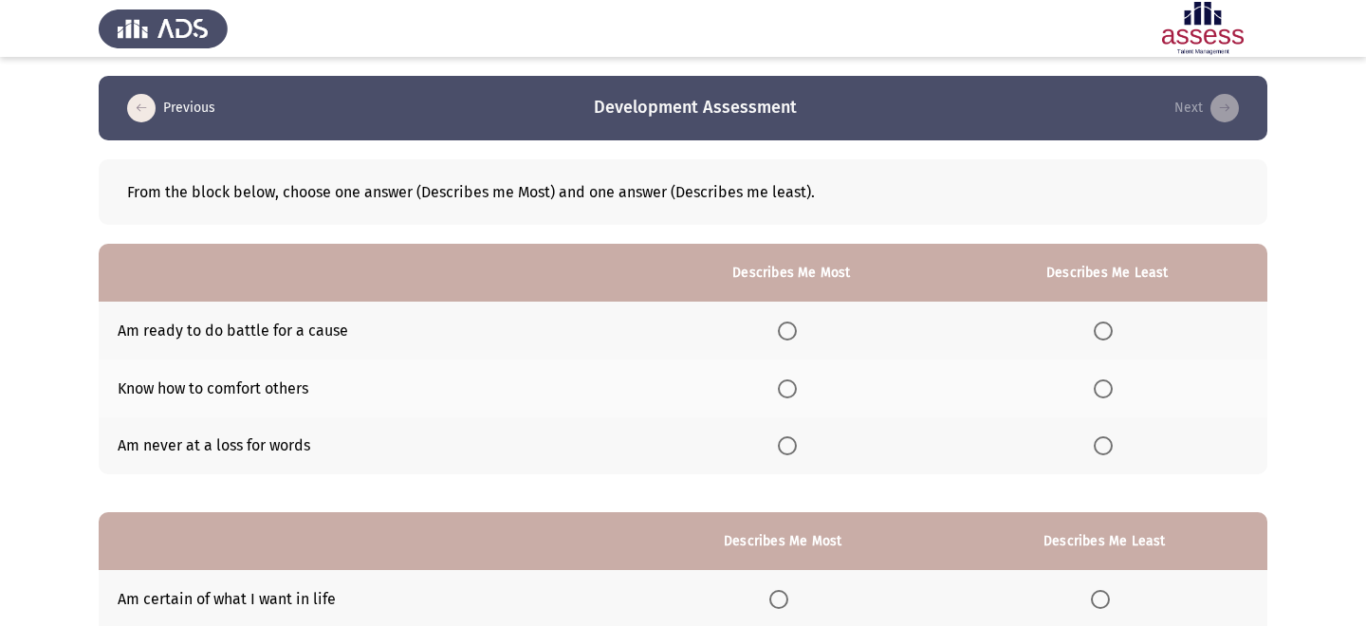
click at [1106, 454] on span "Select an option" at bounding box center [1103, 445] width 19 height 19
click at [1106, 454] on input "Select an option" at bounding box center [1103, 445] width 19 height 19
click at [797, 334] on span "Select an option" at bounding box center [787, 331] width 19 height 19
click at [797, 334] on input "Select an option" at bounding box center [787, 331] width 19 height 19
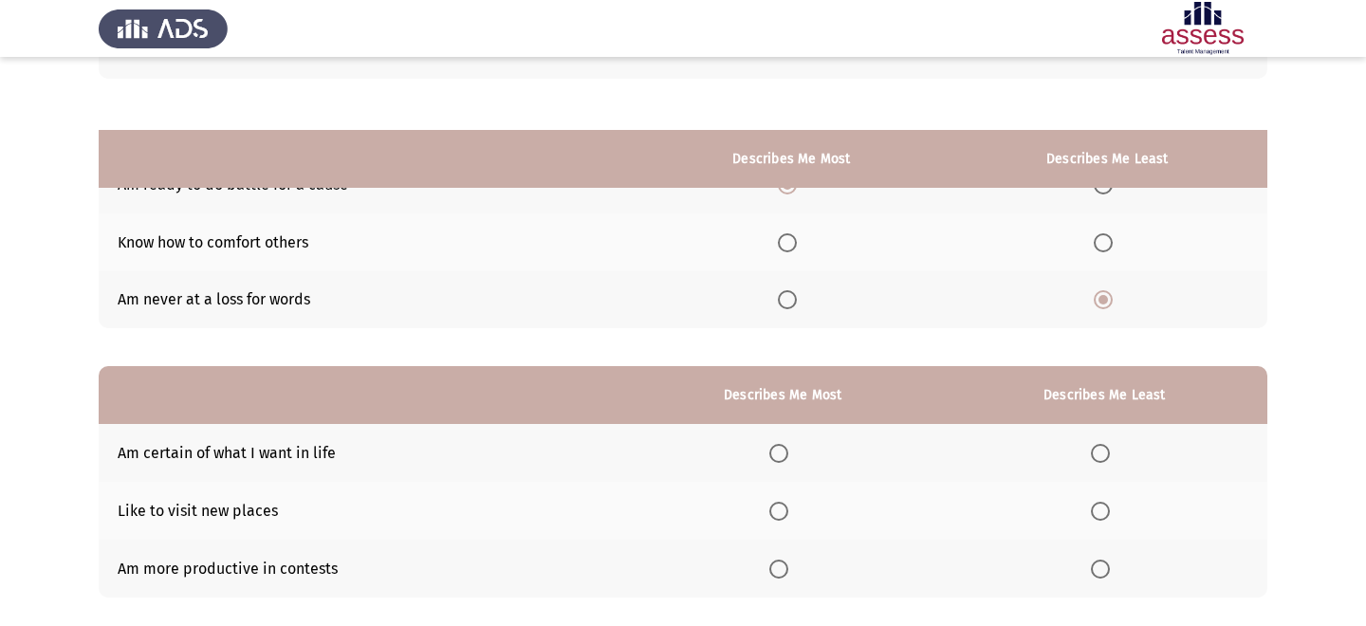
scroll to position [249, 0]
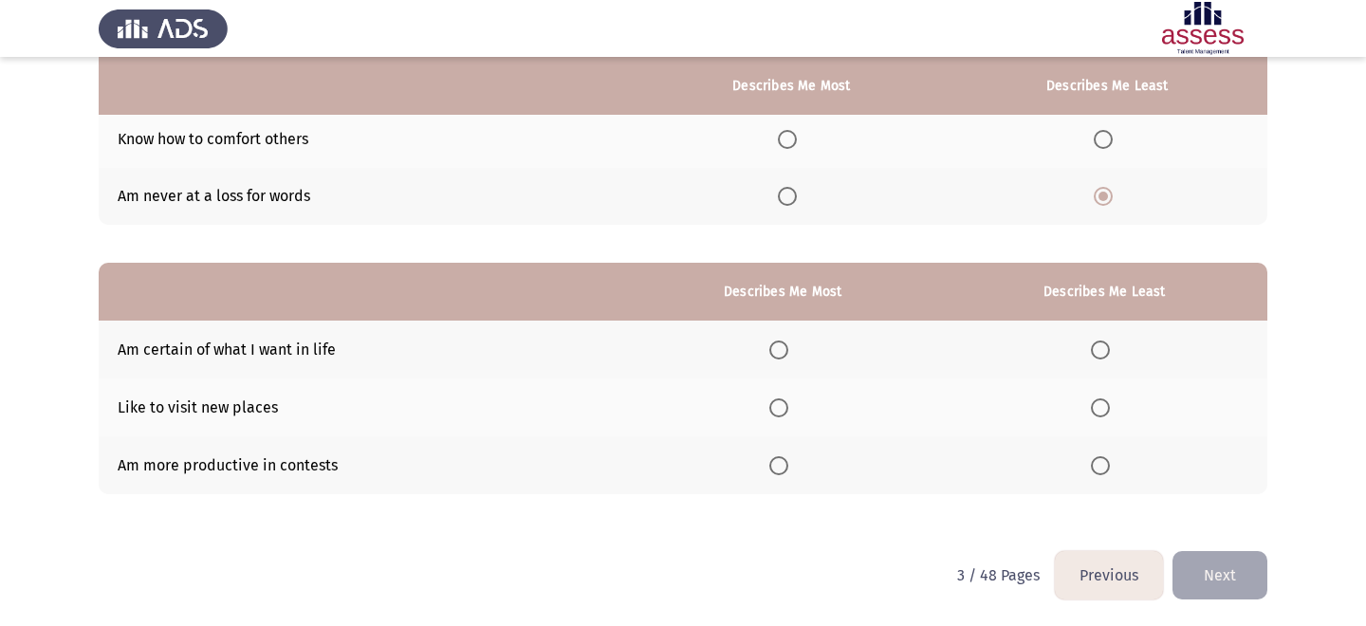
click at [1104, 399] on span "Select an option" at bounding box center [1100, 407] width 19 height 19
click at [1104, 399] on input "Select an option" at bounding box center [1100, 407] width 19 height 19
click at [782, 356] on span "Select an option" at bounding box center [778, 349] width 19 height 19
click at [782, 356] on input "Select an option" at bounding box center [778, 349] width 19 height 19
click at [1209, 575] on button "Next" at bounding box center [1219, 575] width 95 height 48
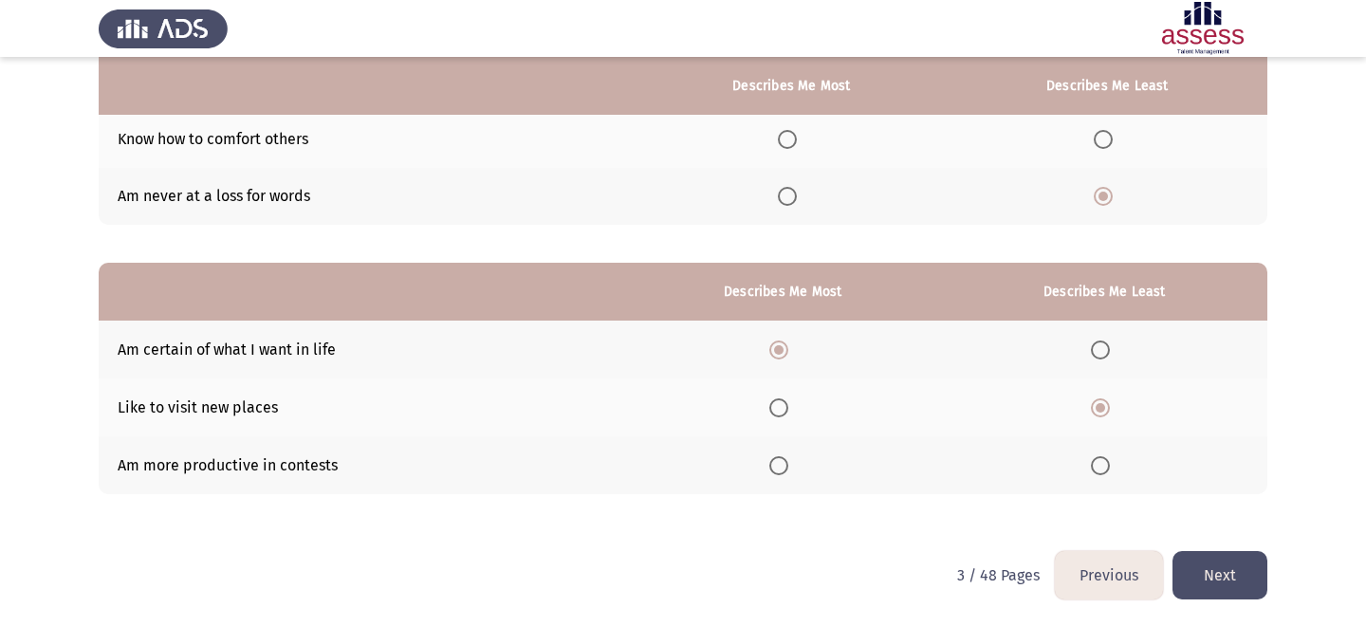
scroll to position [0, 0]
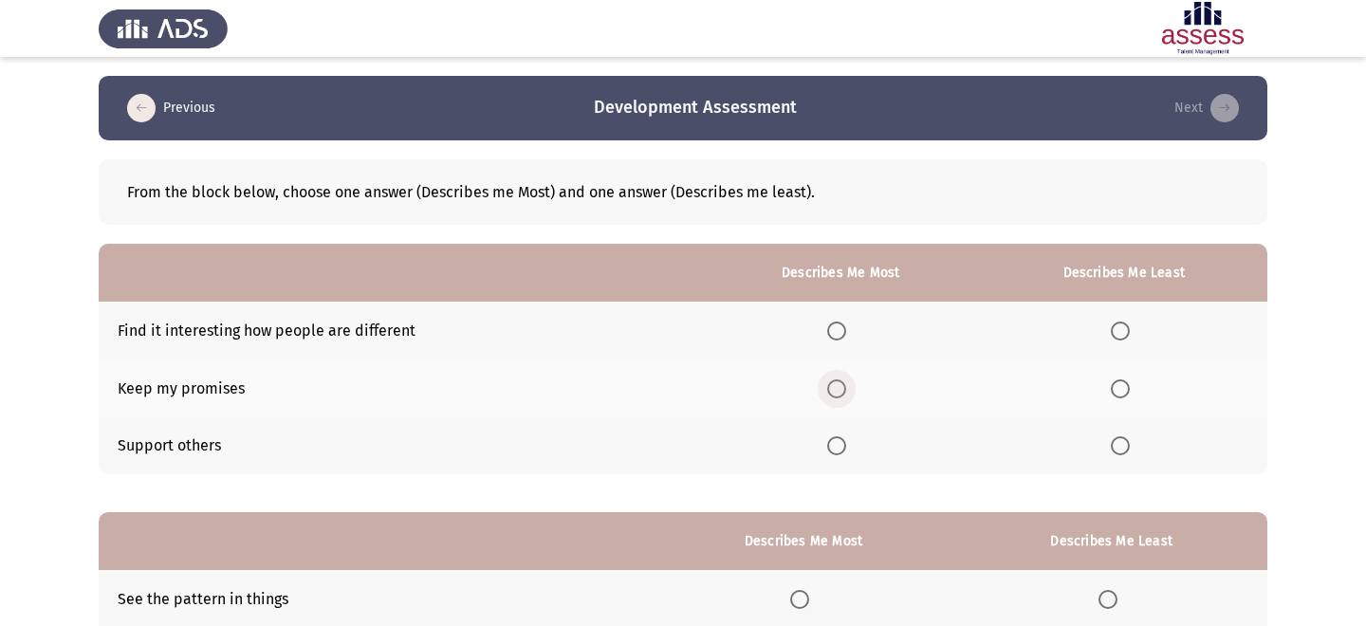
click at [840, 392] on span "Select an option" at bounding box center [836, 388] width 19 height 19
click at [840, 392] on input "Select an option" at bounding box center [836, 388] width 19 height 19
click at [1119, 335] on span "Select an option" at bounding box center [1120, 331] width 19 height 19
click at [1119, 335] on input "Select an option" at bounding box center [1120, 331] width 19 height 19
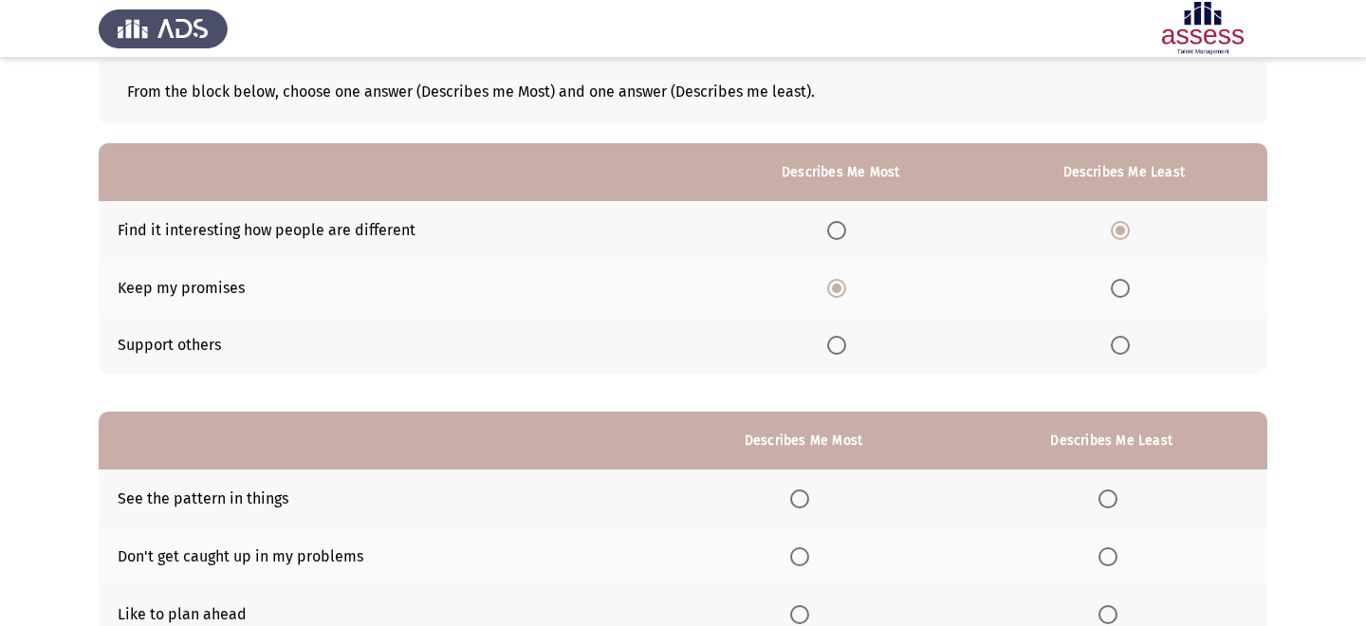
scroll to position [249, 0]
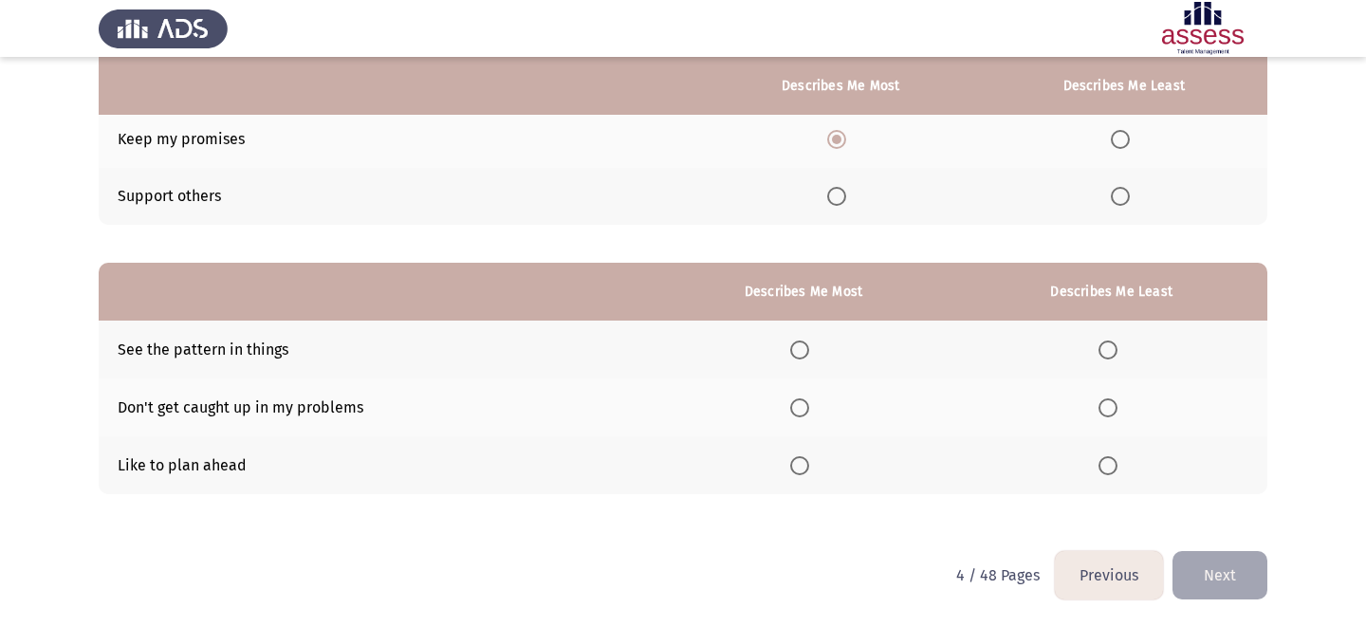
click at [1113, 398] on span "Select an option" at bounding box center [1107, 407] width 19 height 19
click at [1113, 398] on input "Select an option" at bounding box center [1107, 407] width 19 height 19
click at [813, 472] on label "Select an option" at bounding box center [803, 465] width 27 height 19
click at [809, 472] on input "Select an option" at bounding box center [799, 465] width 19 height 19
click at [1230, 565] on button "Next" at bounding box center [1219, 575] width 95 height 48
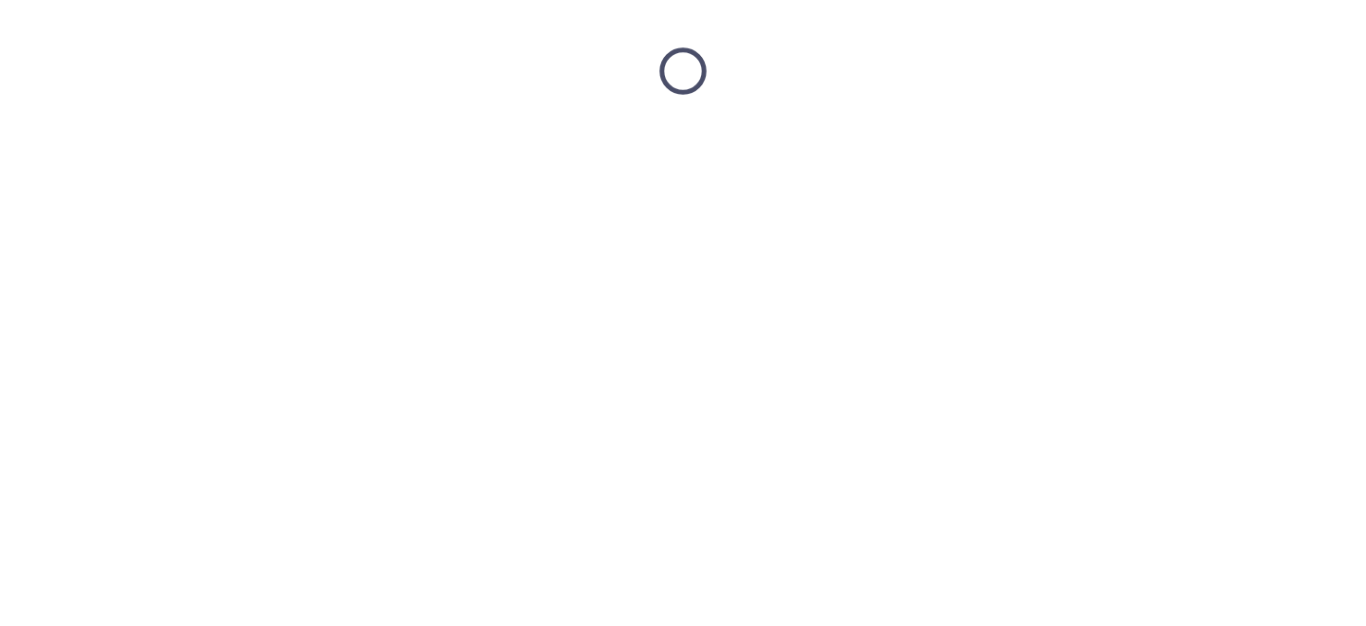
scroll to position [0, 0]
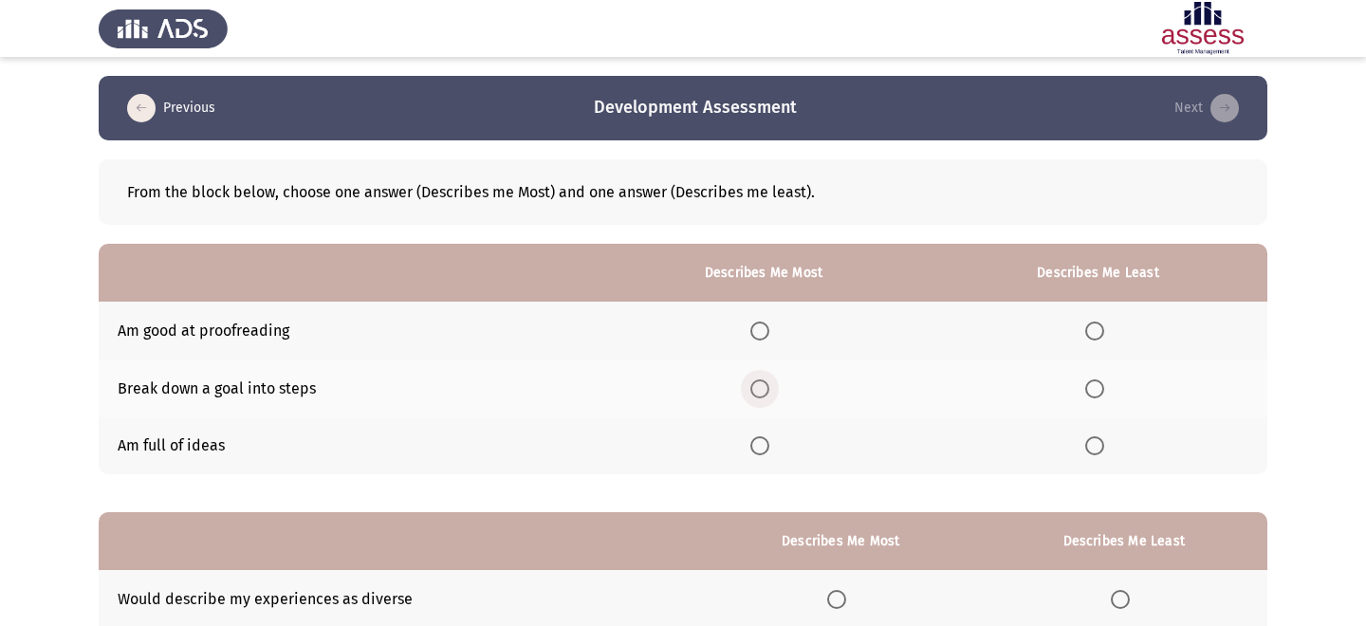
click at [759, 391] on span "Select an option" at bounding box center [759, 388] width 19 height 19
click at [759, 391] on input "Select an option" at bounding box center [759, 388] width 19 height 19
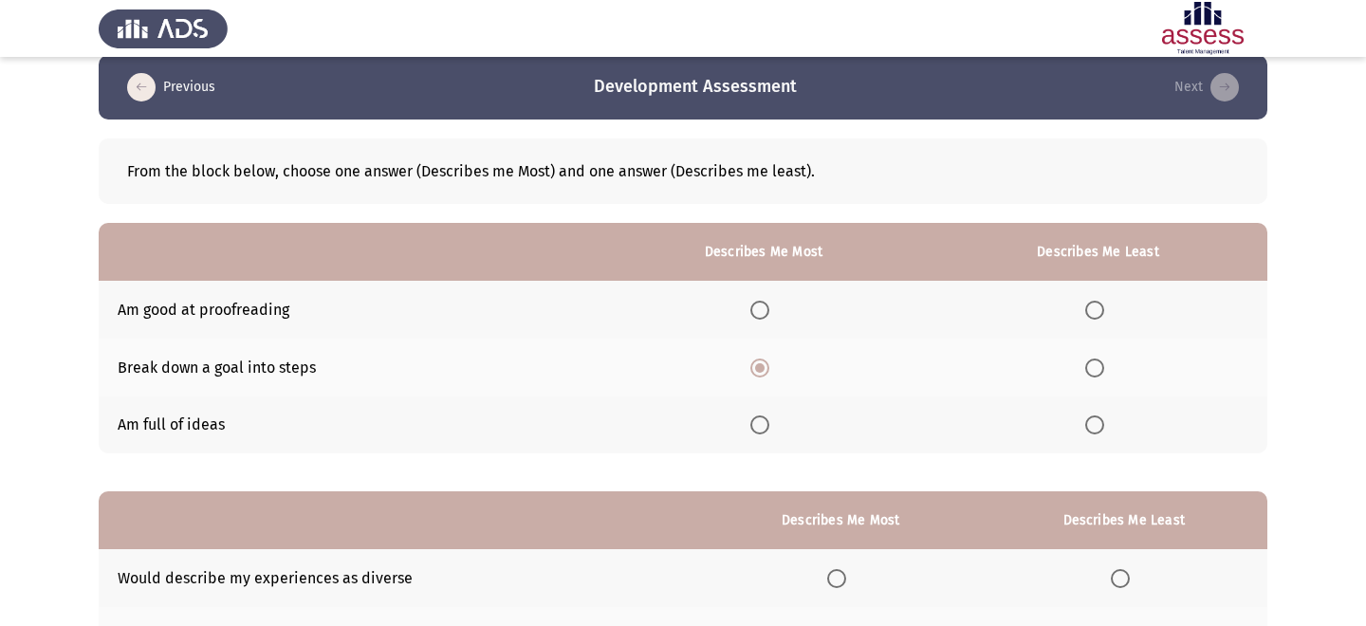
click at [1088, 431] on span "Select an option" at bounding box center [1094, 424] width 19 height 19
click at [1088, 431] on input "Select an option" at bounding box center [1094, 424] width 19 height 19
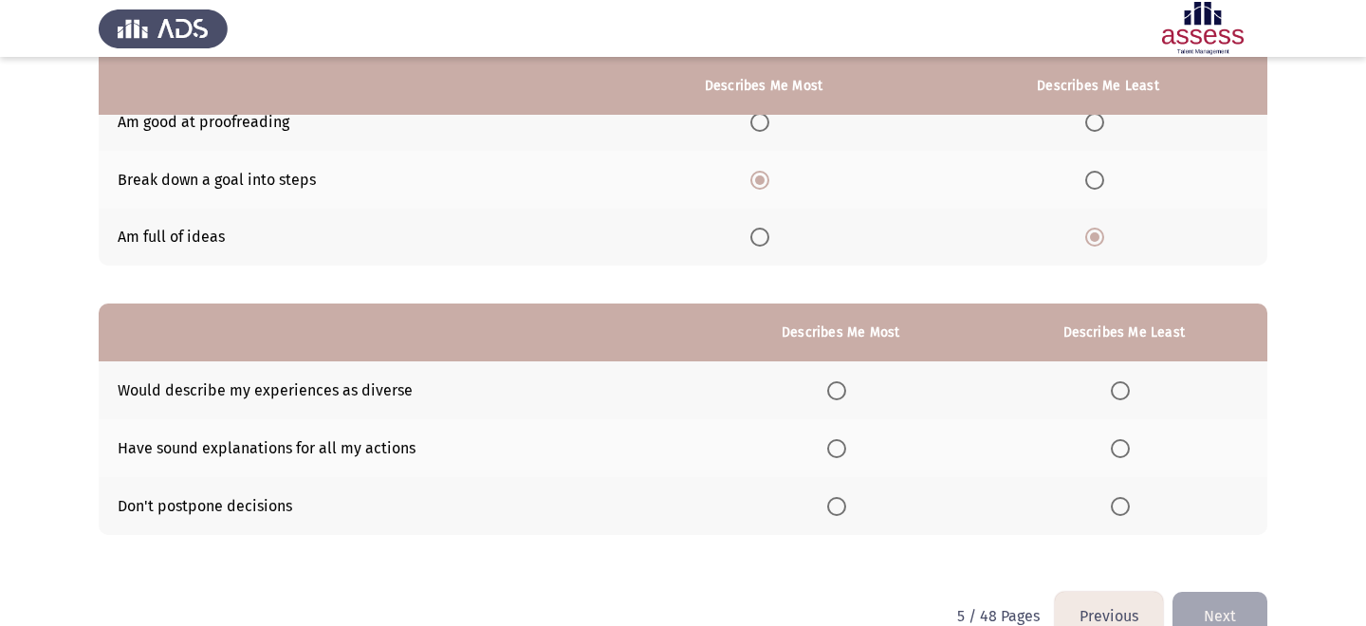
scroll to position [208, 0]
click at [854, 511] on label "Select an option" at bounding box center [840, 507] width 27 height 19
click at [846, 511] on input "Select an option" at bounding box center [836, 507] width 19 height 19
click at [1113, 387] on span "Select an option" at bounding box center [1120, 391] width 19 height 19
click at [1113, 387] on input "Select an option" at bounding box center [1120, 391] width 19 height 19
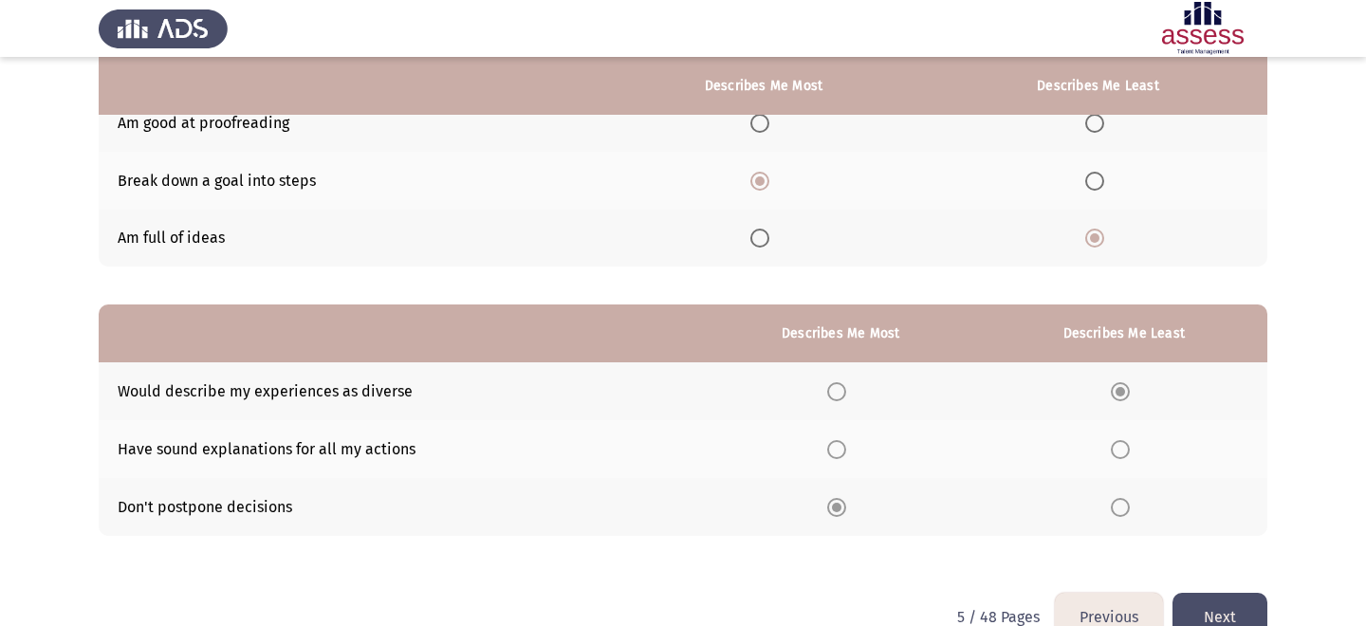
scroll to position [249, 0]
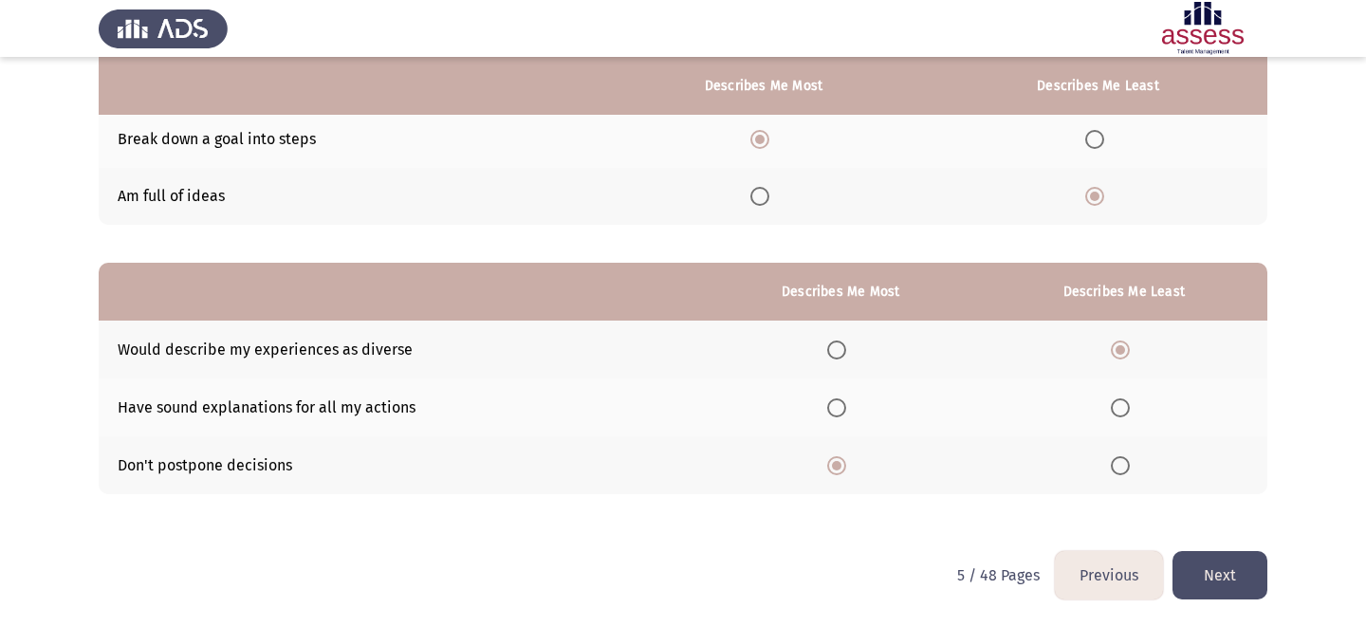
click at [1194, 570] on button "Next" at bounding box center [1219, 575] width 95 height 48
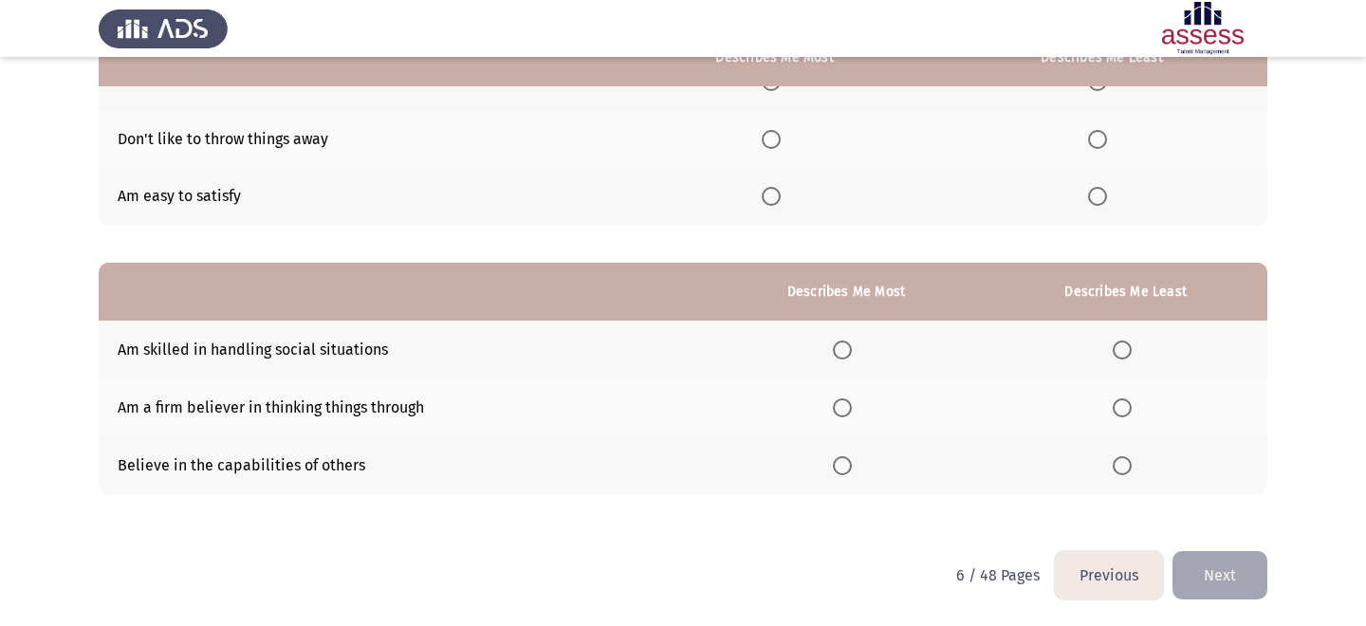
scroll to position [31, 0]
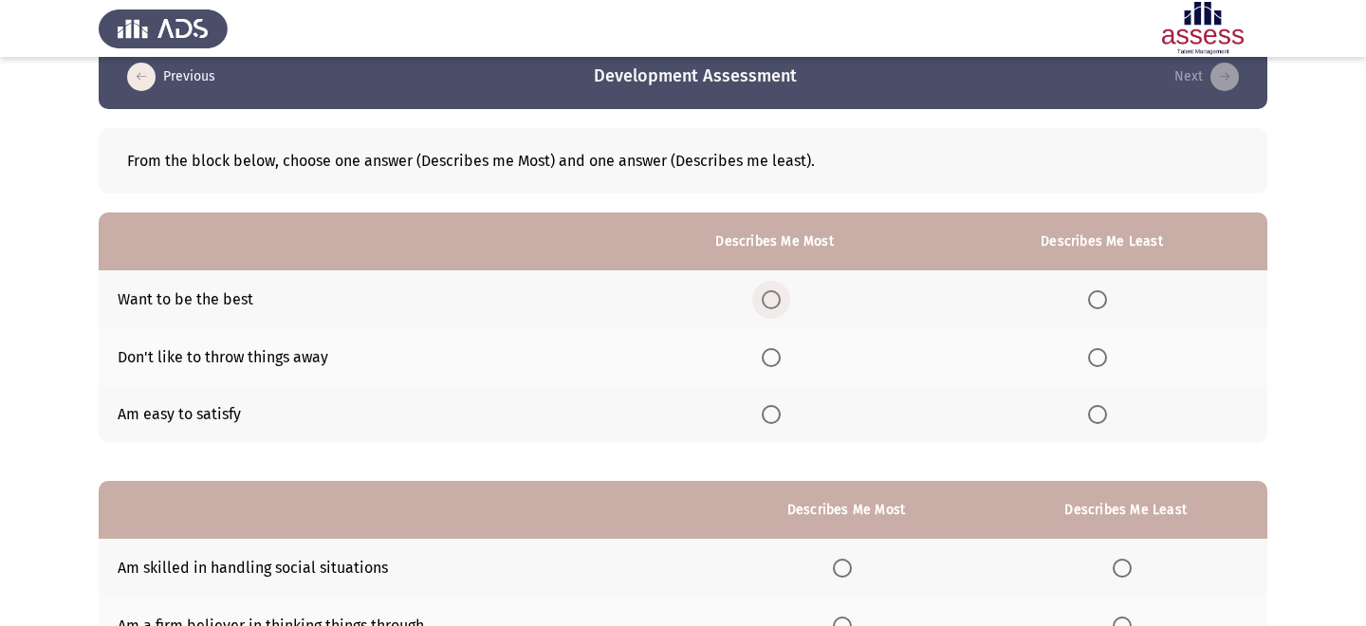
click at [778, 297] on span "Select an option" at bounding box center [771, 299] width 19 height 19
click at [778, 297] on input "Select an option" at bounding box center [771, 299] width 19 height 19
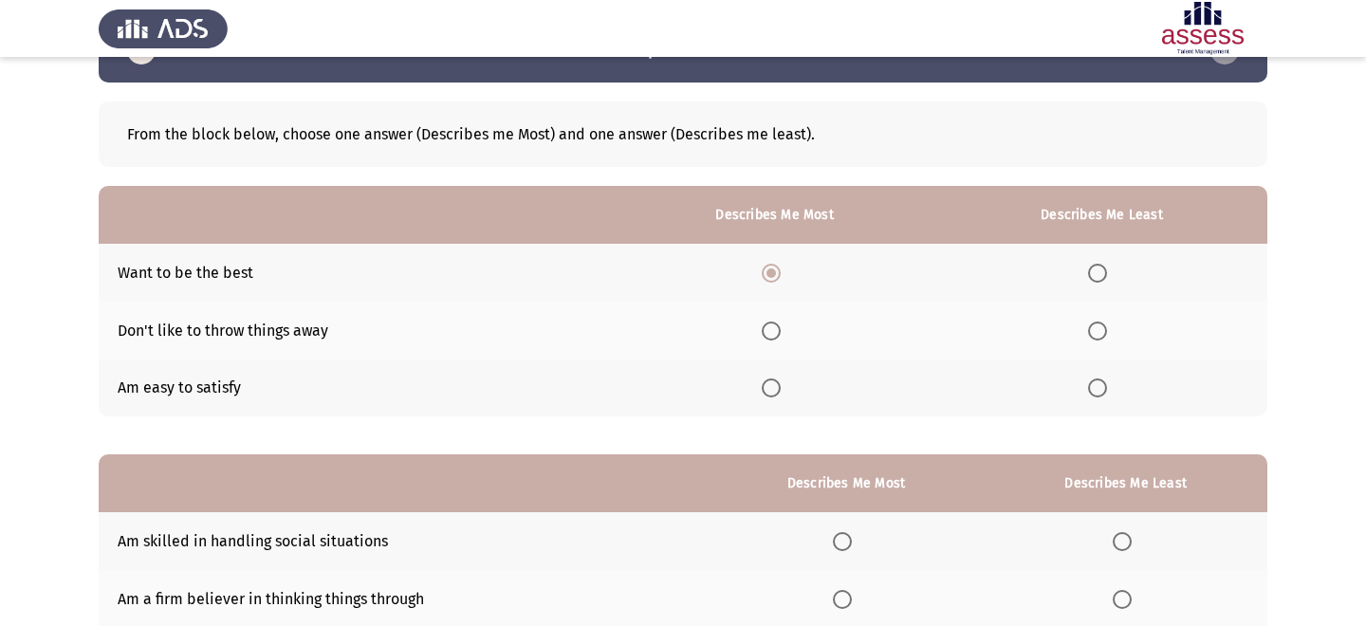
scroll to position [59, 0]
click at [1112, 384] on label "Select an option" at bounding box center [1101, 386] width 27 height 19
click at [1107, 384] on input "Select an option" at bounding box center [1097, 386] width 19 height 19
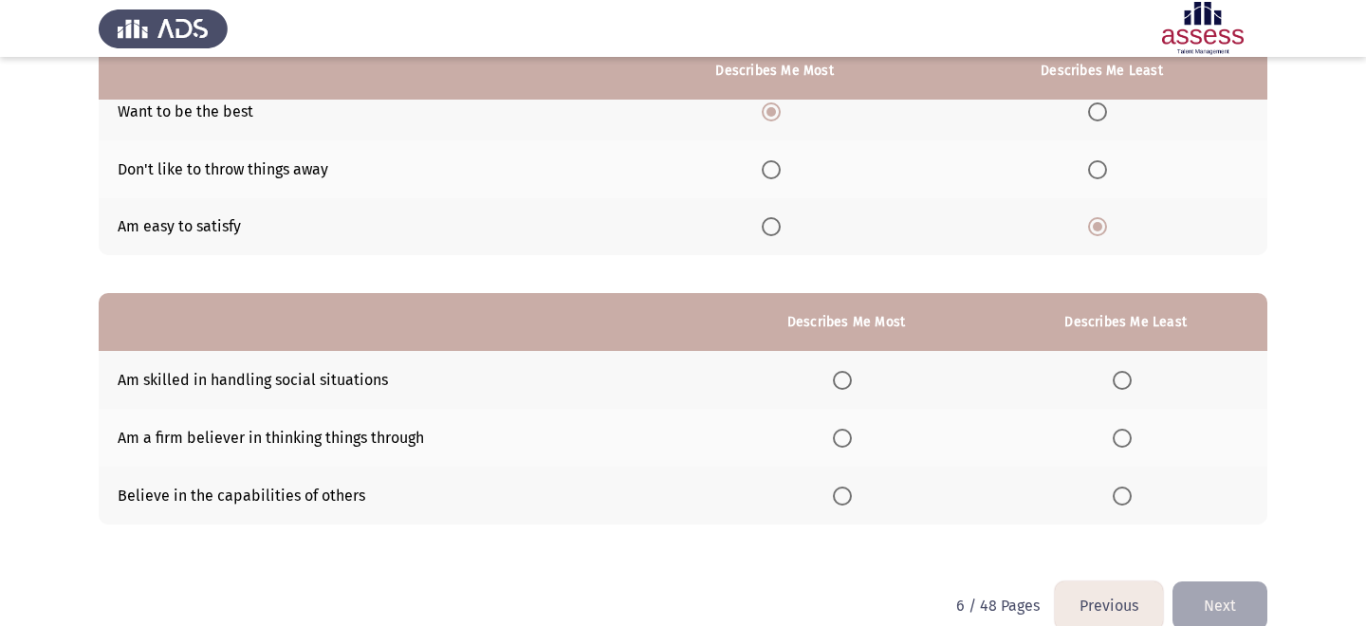
scroll to position [249, 0]
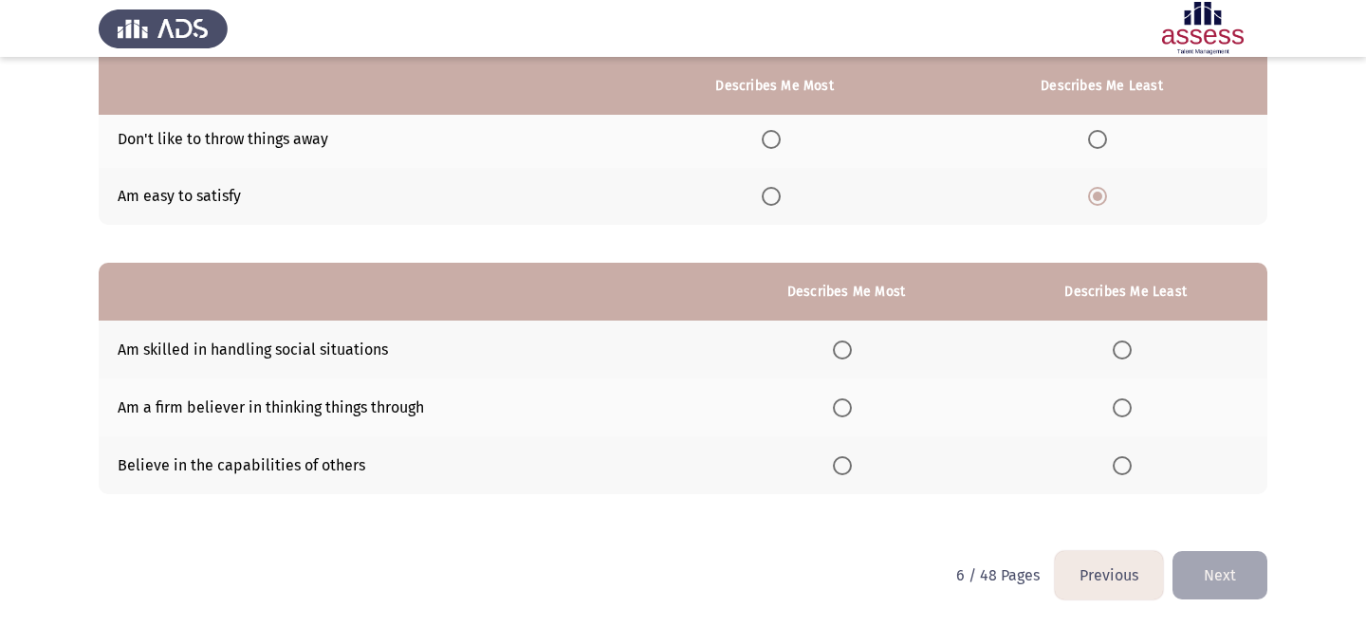
click at [847, 347] on span "Select an option" at bounding box center [842, 349] width 19 height 19
click at [847, 347] on input "Select an option" at bounding box center [842, 349] width 19 height 19
click at [1124, 468] on span "Select an option" at bounding box center [1122, 465] width 19 height 19
click at [1124, 468] on input "Select an option" at bounding box center [1122, 465] width 19 height 19
click at [1247, 578] on button "Next" at bounding box center [1219, 575] width 95 height 48
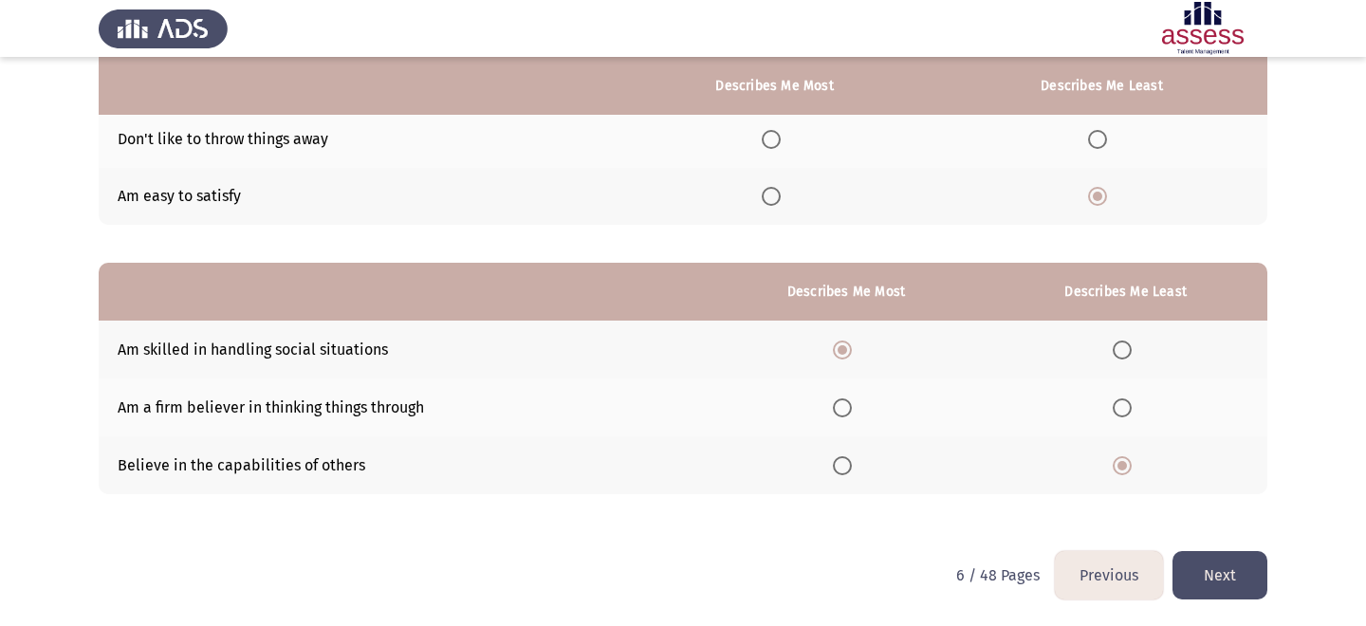
scroll to position [0, 0]
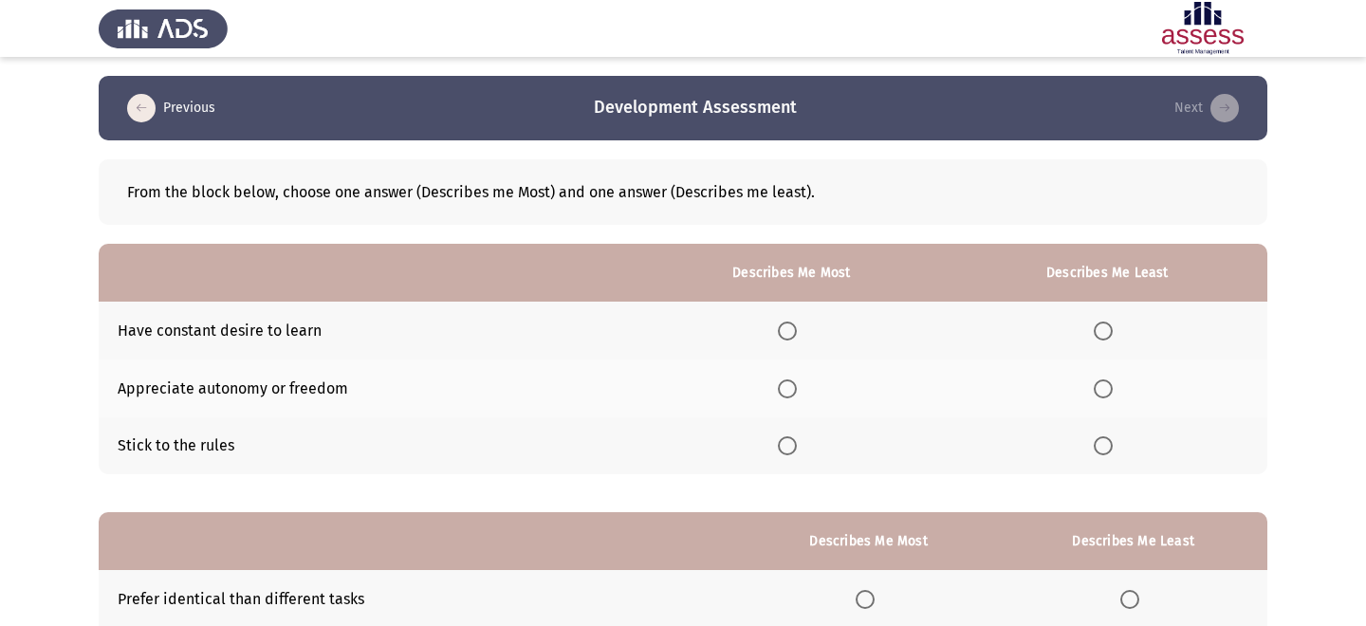
click at [791, 389] on span "Select an option" at bounding box center [787, 388] width 19 height 19
click at [791, 389] on input "Select an option" at bounding box center [787, 388] width 19 height 19
click at [1107, 451] on span "Select an option" at bounding box center [1103, 445] width 19 height 19
click at [1107, 451] on input "Select an option" at bounding box center [1103, 445] width 19 height 19
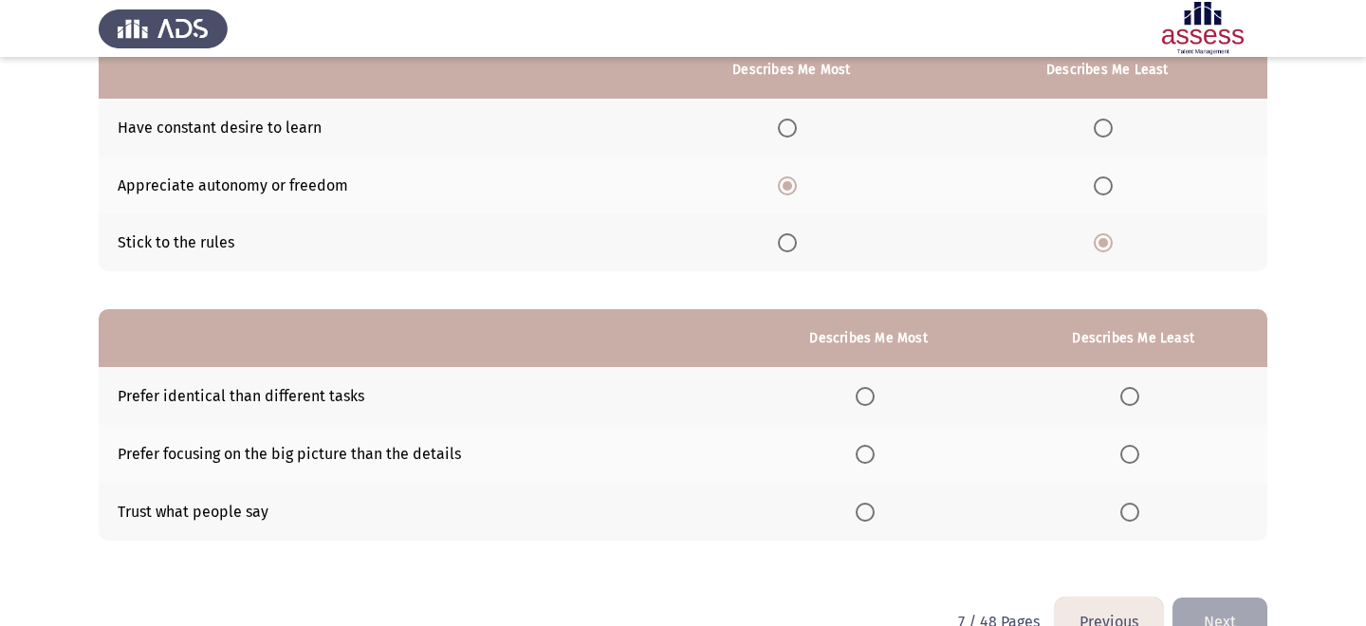
scroll to position [249, 0]
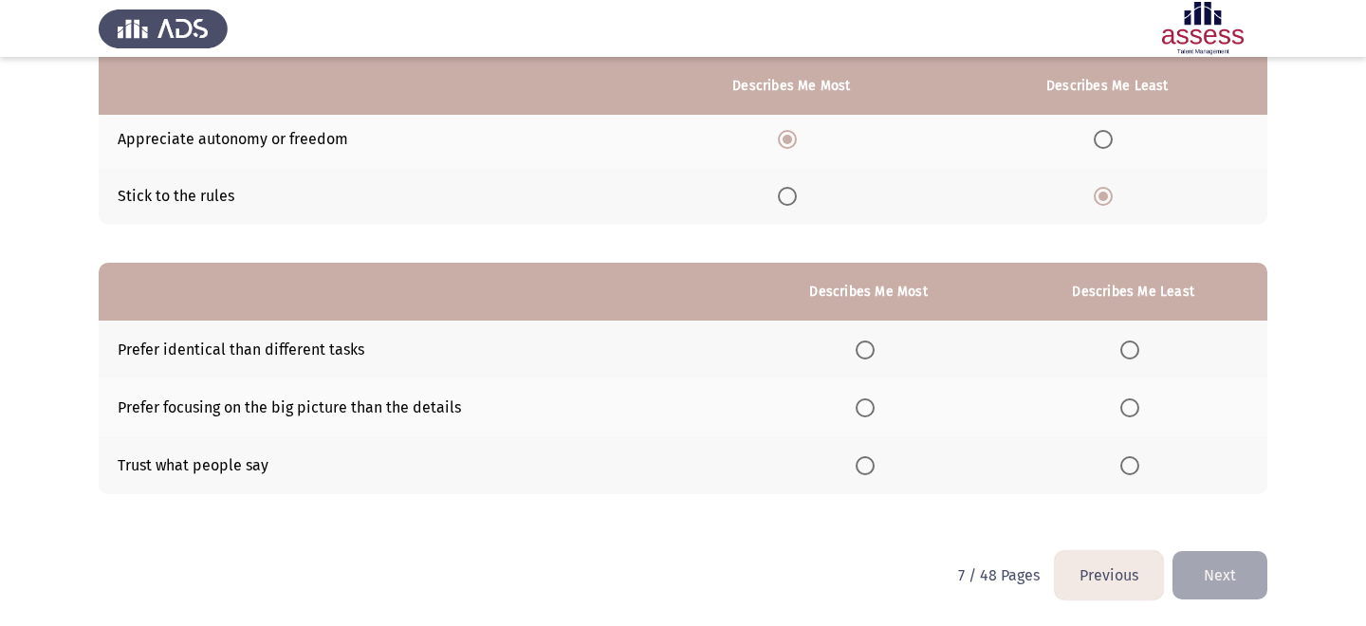
click at [863, 414] on span "Select an option" at bounding box center [865, 407] width 19 height 19
click at [863, 414] on input "Select an option" at bounding box center [865, 407] width 19 height 19
click at [1121, 472] on span "Select an option" at bounding box center [1129, 465] width 19 height 19
click at [1121, 472] on input "Select an option" at bounding box center [1129, 465] width 19 height 19
click at [1202, 559] on button "Next" at bounding box center [1219, 575] width 95 height 48
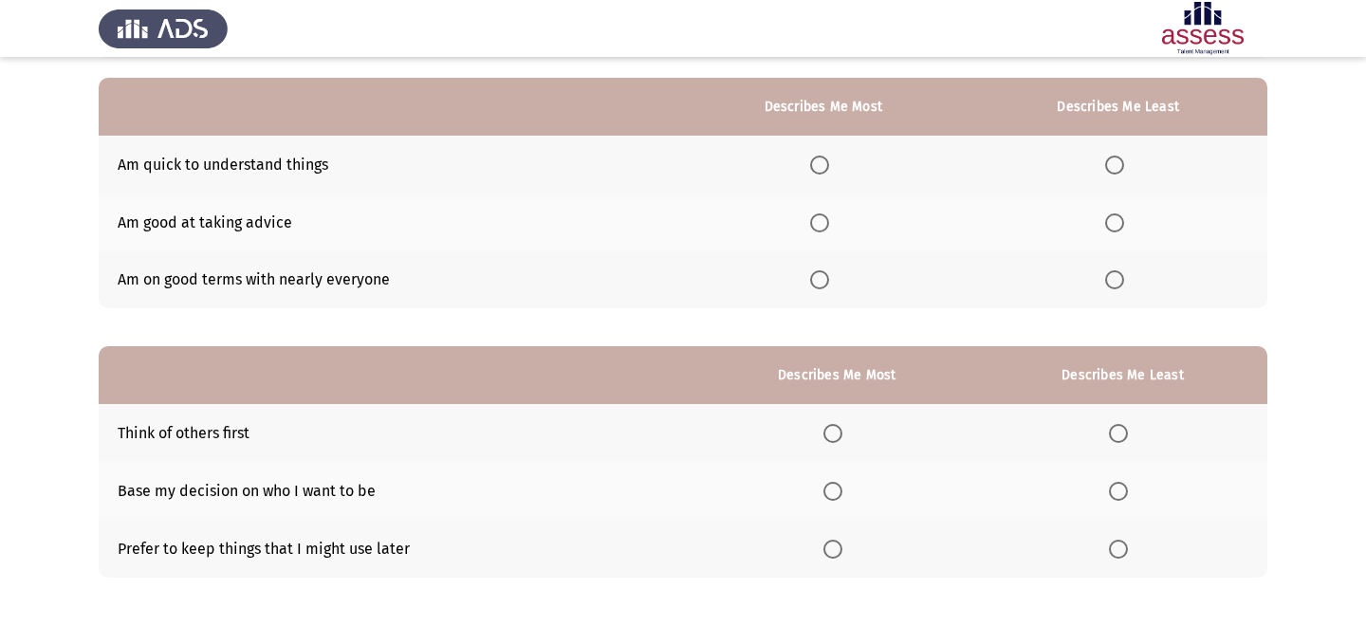
scroll to position [0, 0]
